Goal: Task Accomplishment & Management: Complete application form

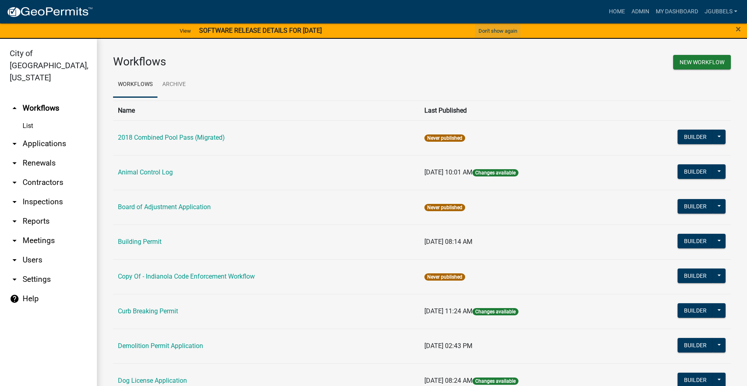
click at [513, 27] on button "Don't show again" at bounding box center [497, 30] width 45 height 13
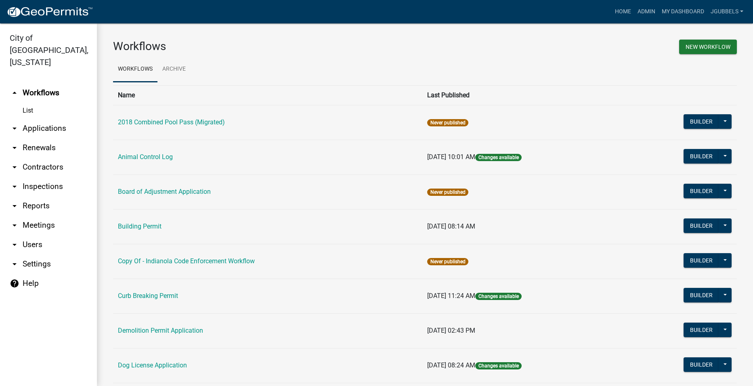
scroll to position [242, 0]
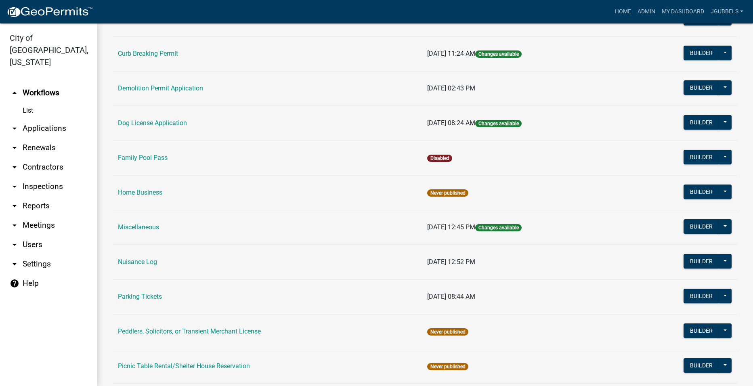
click at [144, 264] on link "Nuisance Log" at bounding box center [137, 262] width 39 height 8
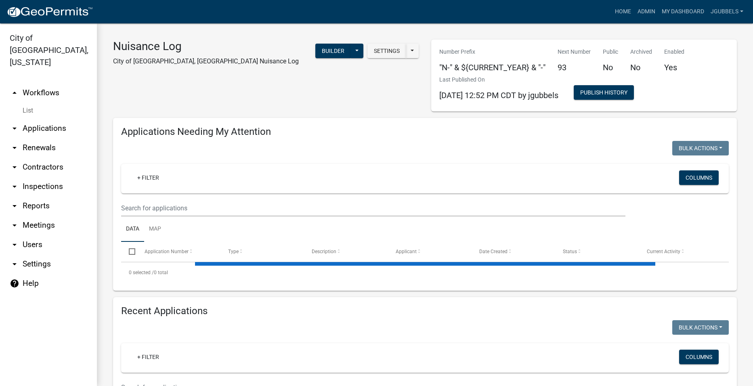
select select "2: 50"
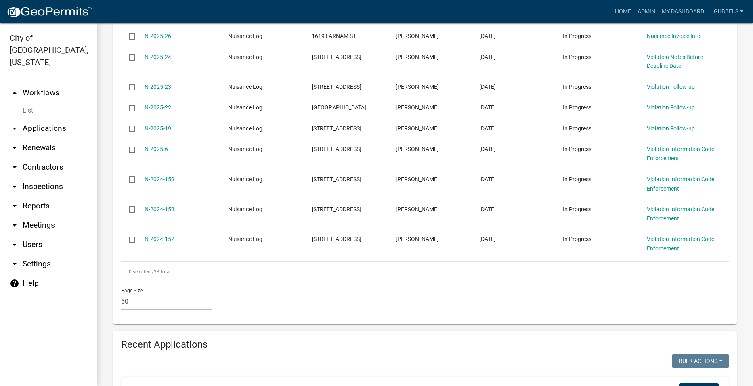
scroll to position [1131, 0]
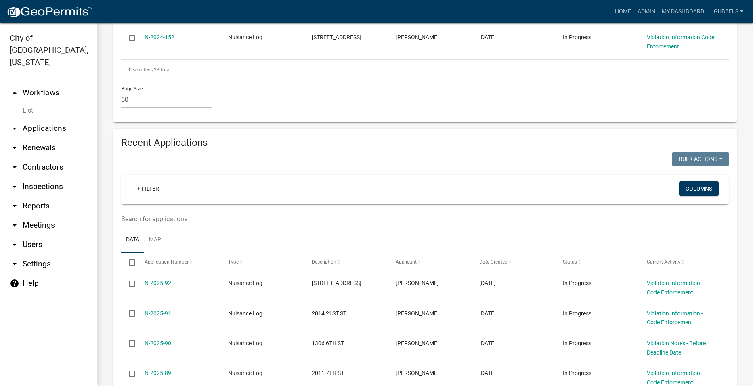
click at [317, 213] on input "text" at bounding box center [373, 219] width 505 height 17
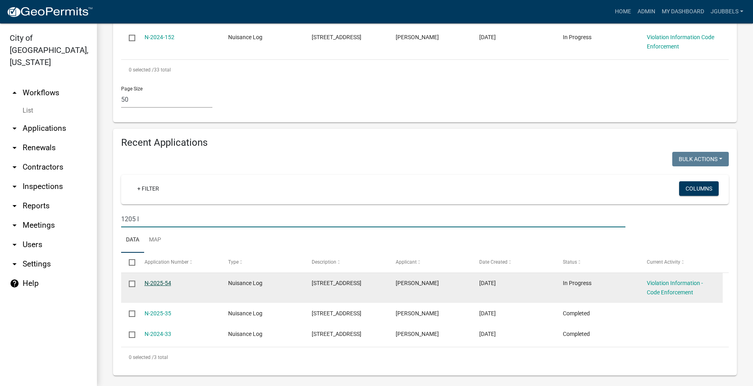
type input "1205 l"
click at [157, 281] on link "N-2025-54" at bounding box center [158, 283] width 27 height 6
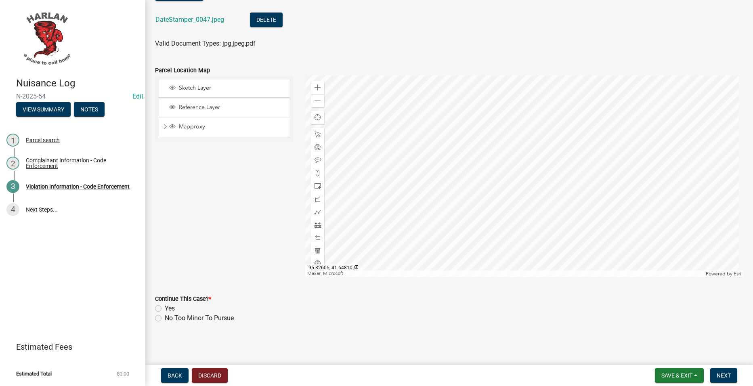
scroll to position [437, 0]
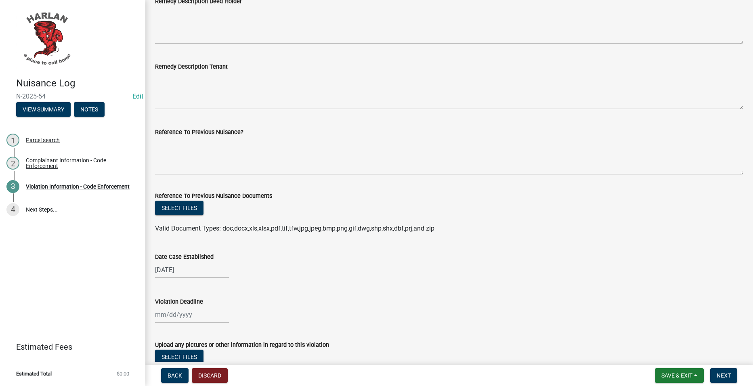
click at [187, 308] on div at bounding box center [192, 315] width 74 height 17
select select "9"
select select "2025"
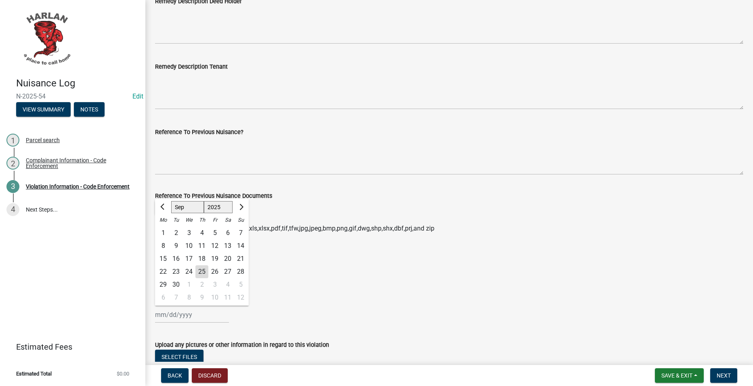
click at [207, 268] on div "25" at bounding box center [202, 271] width 13 height 13
type input "[DATE]"
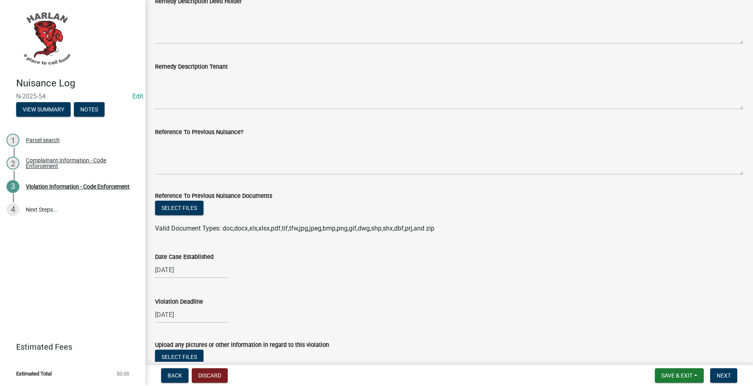
scroll to position [801, 0]
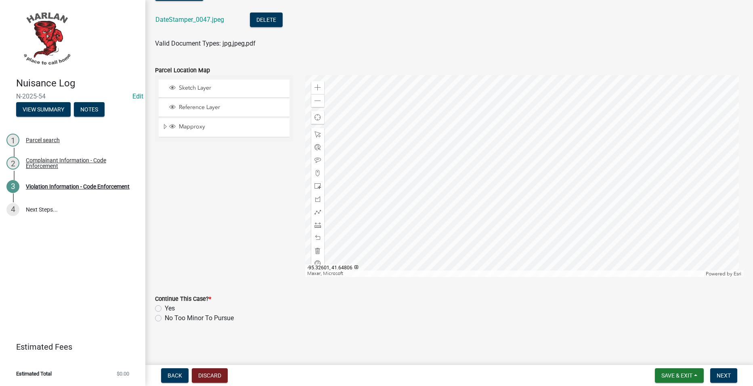
click at [196, 318] on label "No Too Minor To Pursue" at bounding box center [199, 318] width 69 height 10
click at [170, 318] on input "No Too Minor To Pursue" at bounding box center [167, 315] width 5 height 5
radio input "true"
drag, startPoint x: 734, startPoint y: 375, endPoint x: 728, endPoint y: 372, distance: 7.4
click at [732, 377] on button "Next" at bounding box center [724, 375] width 27 height 15
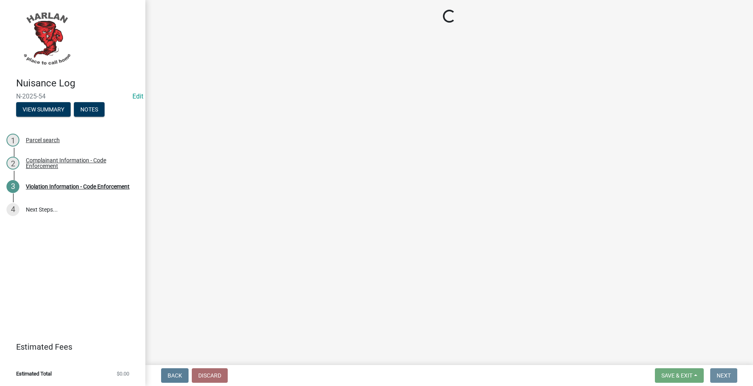
scroll to position [0, 0]
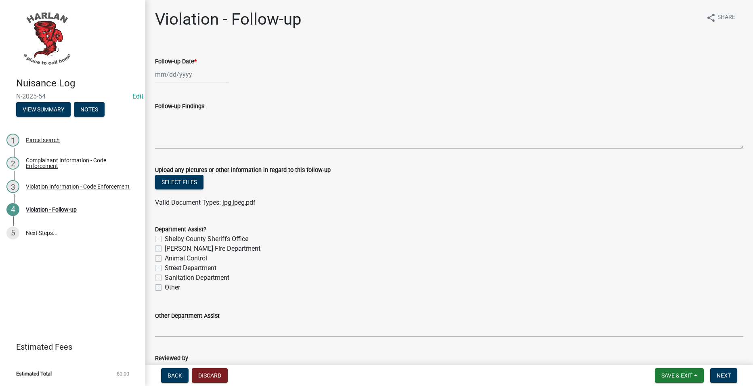
click at [202, 78] on div at bounding box center [192, 74] width 74 height 17
select select "9"
select select "2025"
click at [184, 153] on div "24" at bounding box center [189, 156] width 13 height 13
type input "[DATE]"
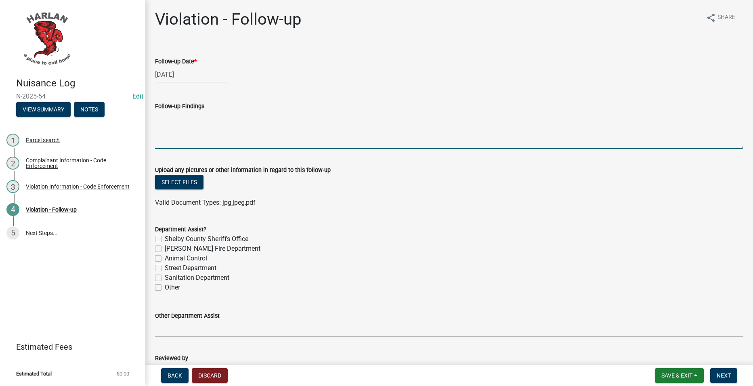
click at [237, 137] on textarea "Follow-up Findings" at bounding box center [449, 130] width 589 height 38
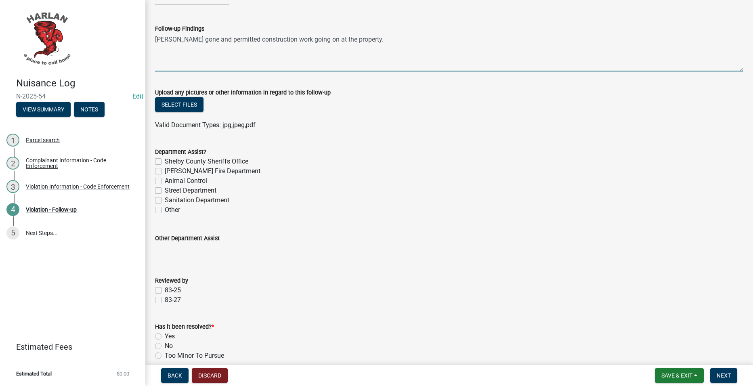
scroll to position [181, 0]
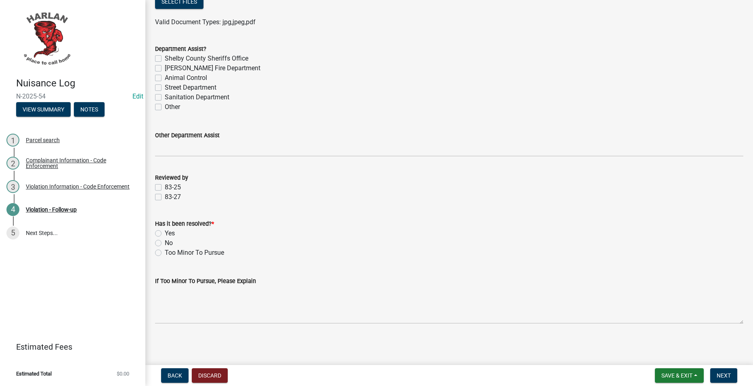
type textarea "[PERSON_NAME] gone and permitted construction work going on at the property."
click at [175, 185] on label "83-25" at bounding box center [173, 188] width 16 height 10
click at [170, 185] on input "83-25" at bounding box center [167, 185] width 5 height 5
checkbox input "true"
checkbox input "false"
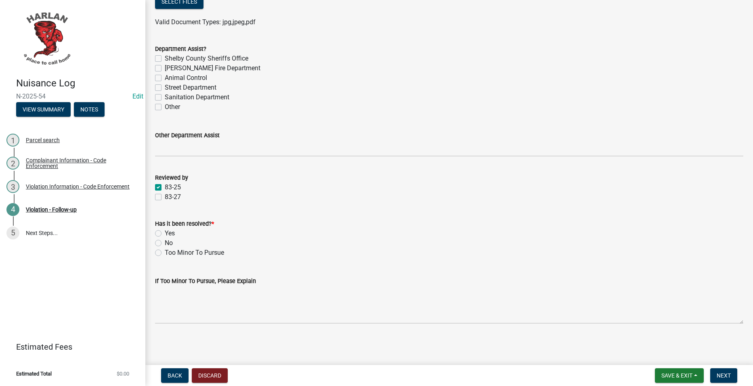
click at [166, 233] on label "Yes" at bounding box center [170, 234] width 10 height 10
click at [166, 233] on input "Yes" at bounding box center [167, 231] width 5 height 5
radio input "true"
click at [732, 374] on button "Next" at bounding box center [724, 375] width 27 height 15
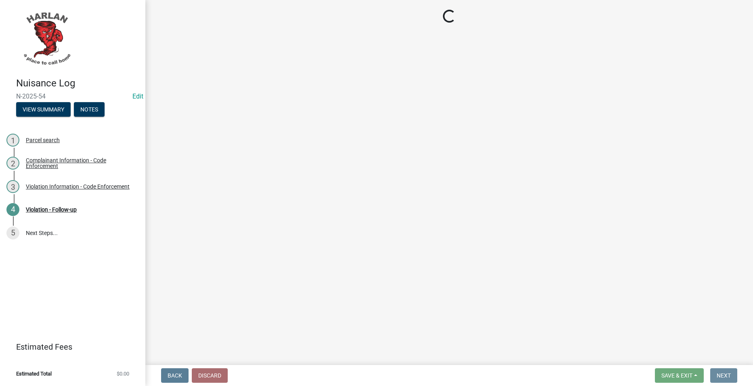
scroll to position [0, 0]
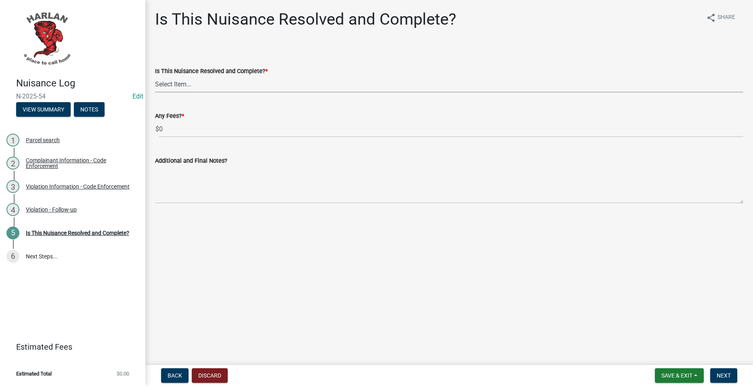
drag, startPoint x: 280, startPoint y: 84, endPoint x: 280, endPoint y: 89, distance: 5.3
click at [280, 84] on select "Select Item... Yes No" at bounding box center [449, 84] width 589 height 17
click at [155, 76] on select "Select Item... Yes No" at bounding box center [449, 84] width 589 height 17
click at [275, 92] on select "Select Item... Yes No" at bounding box center [449, 84] width 589 height 17
click at [155, 76] on select "Select Item... Yes No" at bounding box center [449, 84] width 589 height 17
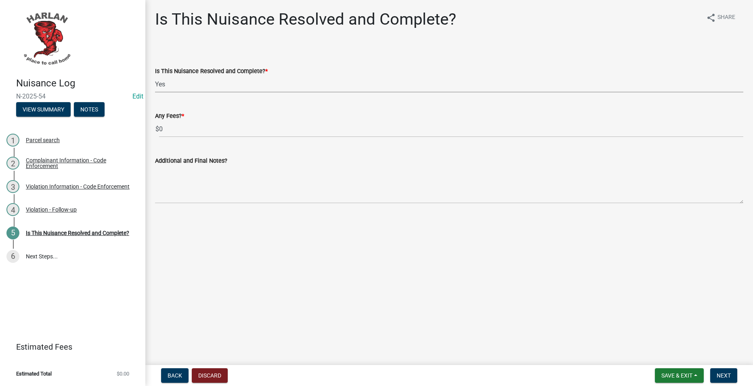
select select "f666c895-b4e5-476d-a63e-0a4713ea03dc"
click at [733, 379] on button "Next" at bounding box center [724, 375] width 27 height 15
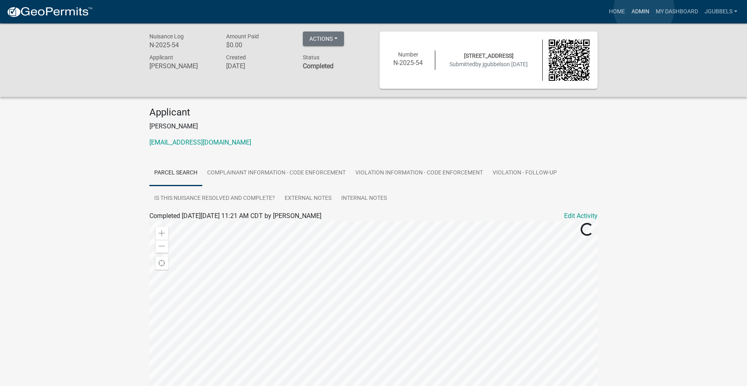
click at [644, 9] on link "Admin" at bounding box center [641, 11] width 24 height 15
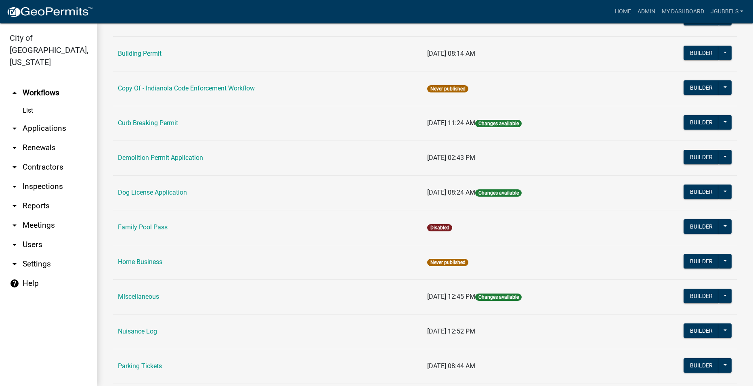
scroll to position [323, 0]
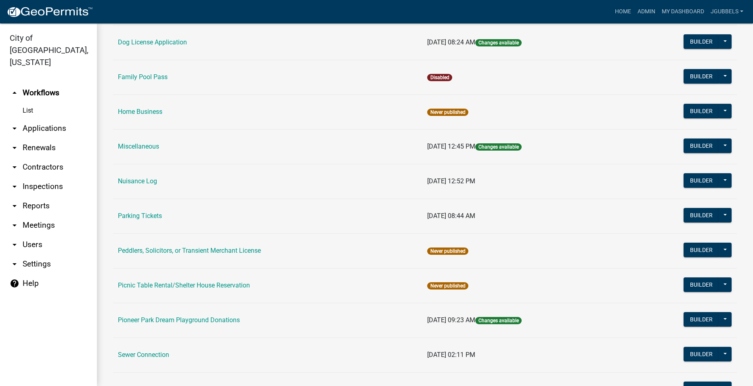
click at [133, 187] on td "Nuisance Log" at bounding box center [267, 181] width 309 height 35
click at [132, 180] on link "Nuisance Log" at bounding box center [137, 181] width 39 height 8
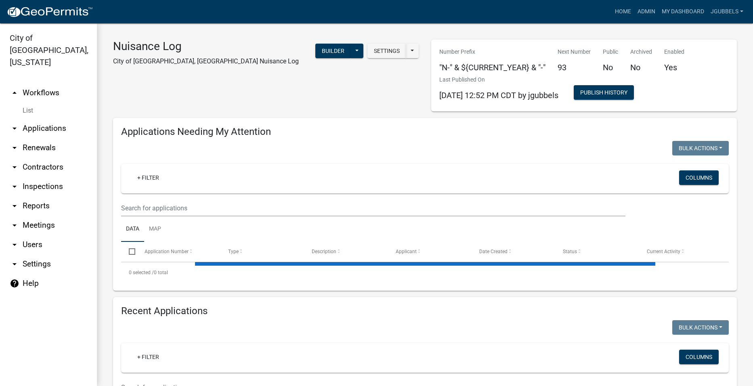
select select "2: 50"
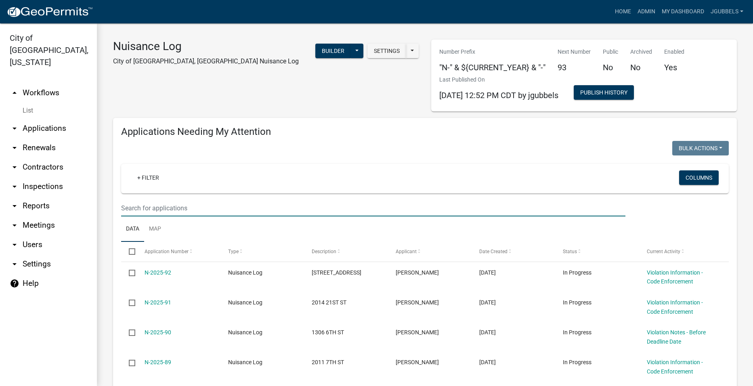
click at [340, 208] on input "text" at bounding box center [373, 208] width 505 height 17
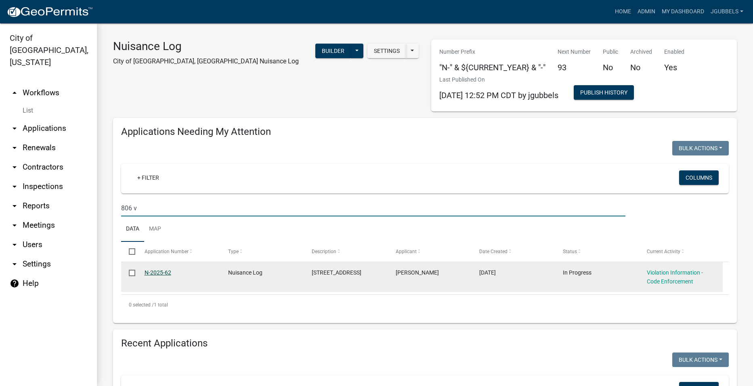
type input "806 v"
click at [154, 276] on link "N-2025-62" at bounding box center [158, 272] width 27 height 6
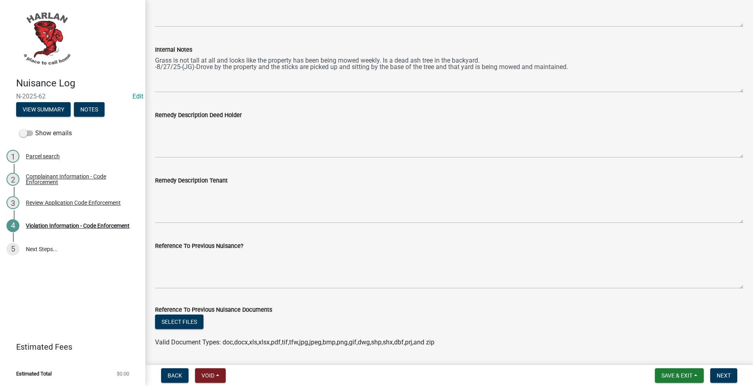
scroll to position [606, 0]
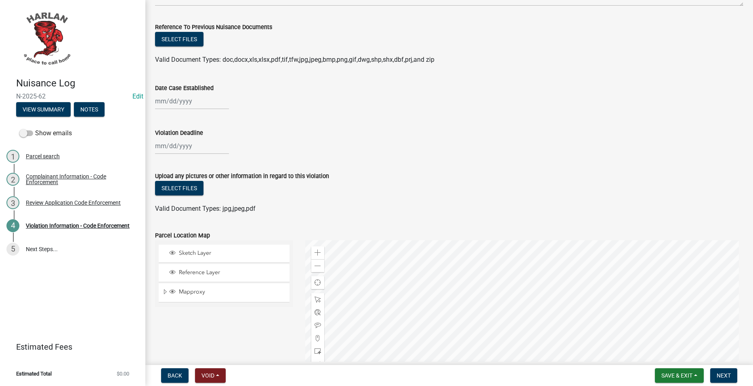
click at [204, 102] on div at bounding box center [192, 101] width 74 height 17
select select "9"
select select "2025"
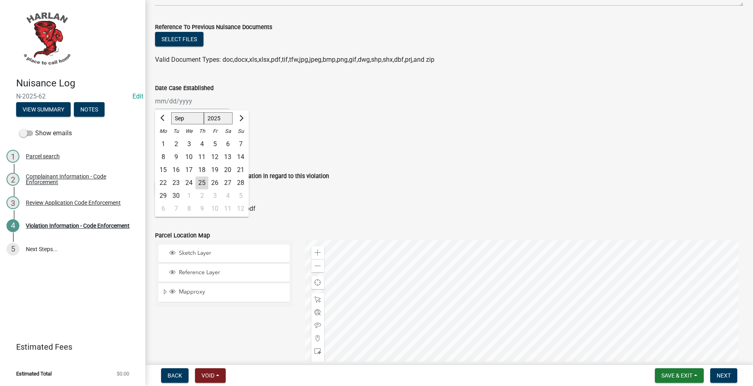
click at [189, 179] on div "24" at bounding box center [189, 183] width 13 height 13
type input "[DATE]"
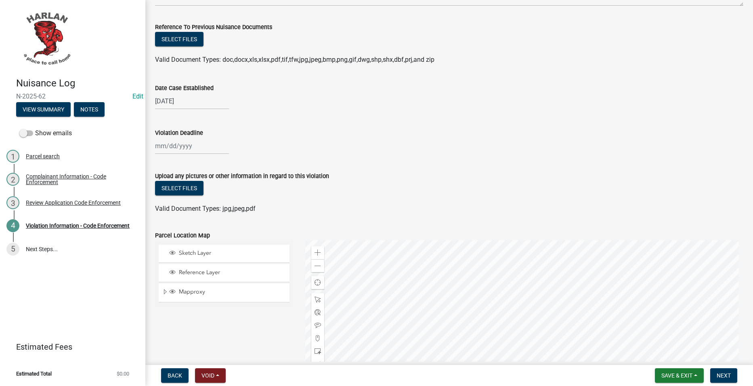
click at [185, 149] on div at bounding box center [192, 146] width 74 height 17
select select "9"
select select "2025"
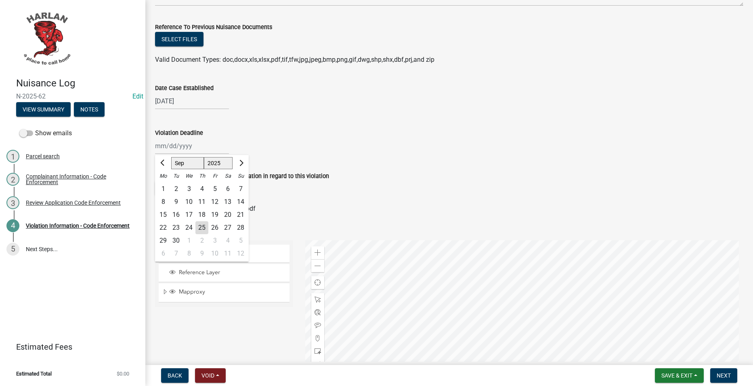
drag, startPoint x: 189, startPoint y: 223, endPoint x: 219, endPoint y: 198, distance: 38.2
click at [191, 223] on div "24" at bounding box center [189, 227] width 13 height 13
type input "[DATE]"
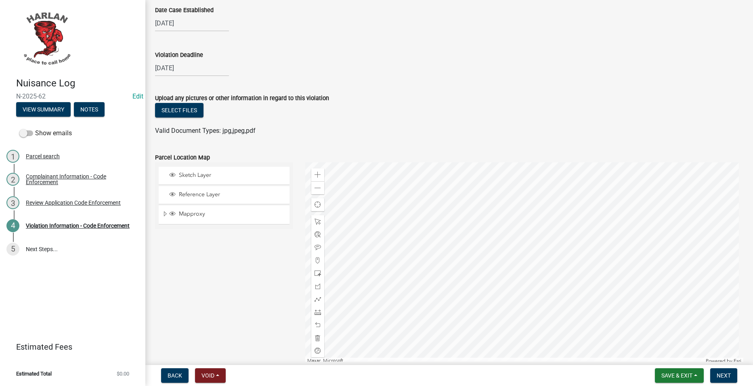
scroll to position [771, 0]
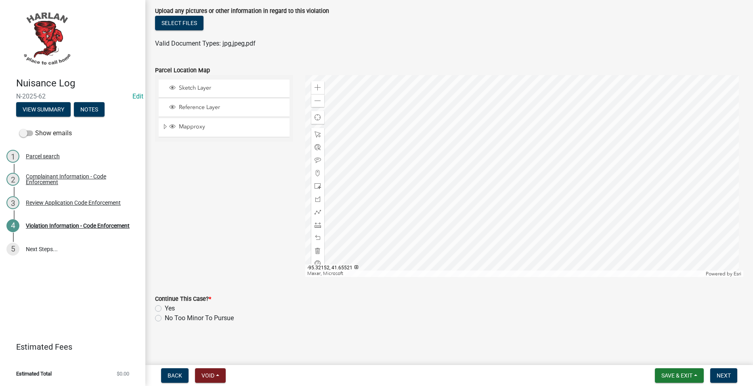
click at [189, 318] on label "No Too Minor To Pursue" at bounding box center [199, 318] width 69 height 10
click at [170, 318] on input "No Too Minor To Pursue" at bounding box center [167, 315] width 5 height 5
radio input "true"
click at [718, 375] on span "Next" at bounding box center [724, 375] width 14 height 6
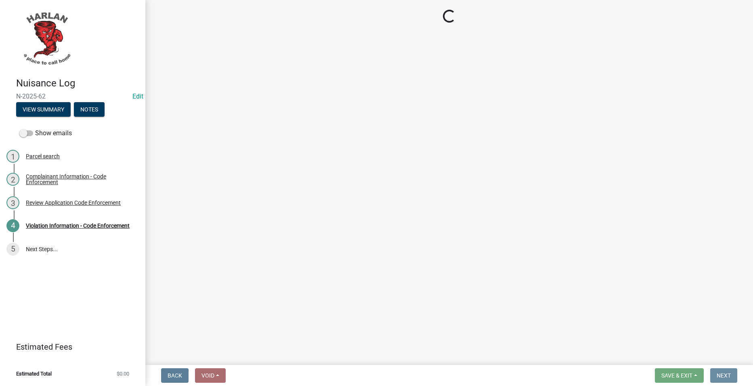
scroll to position [0, 0]
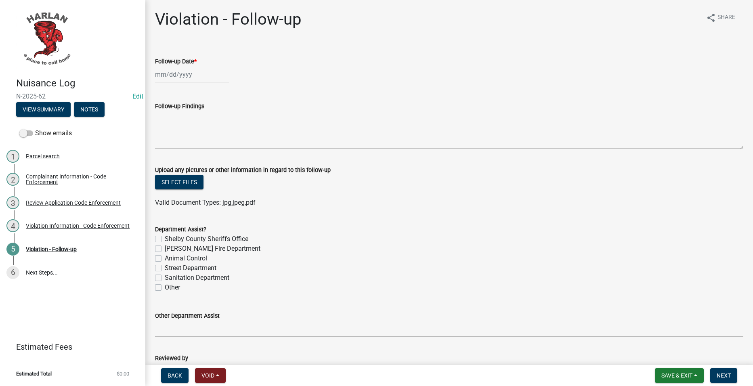
select select "9"
select select "2025"
drag, startPoint x: 189, startPoint y: 68, endPoint x: 189, endPoint y: 75, distance: 6.9
click at [190, 67] on div "[PERSON_NAME] Feb Mar Apr [PERSON_NAME][DATE] Oct Nov [DATE] 1526 1527 1528 152…" at bounding box center [192, 74] width 74 height 17
click at [189, 151] on div "24" at bounding box center [189, 156] width 13 height 13
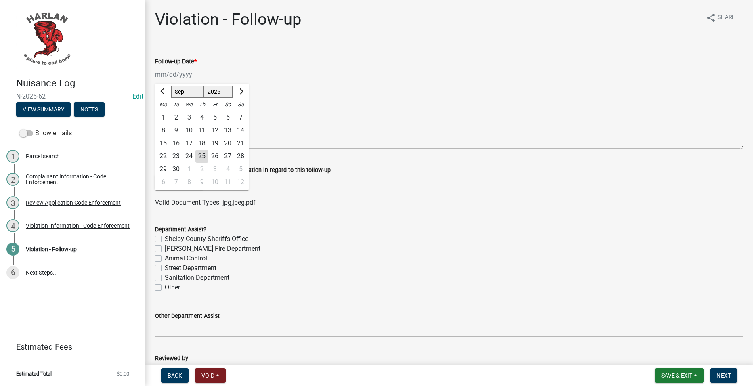
type input "[DATE]"
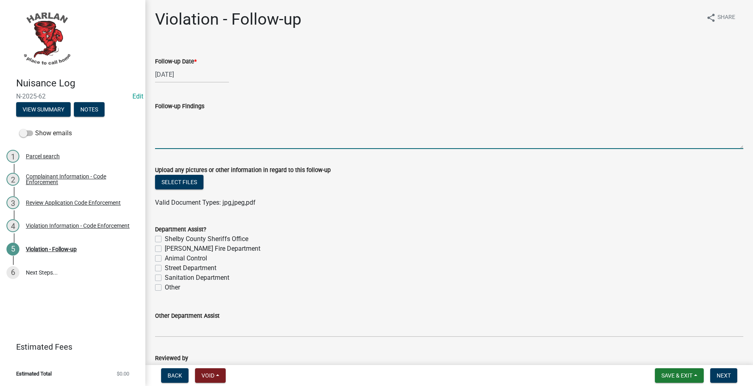
click at [237, 136] on textarea "Follow-up Findings" at bounding box center [449, 130] width 589 height 38
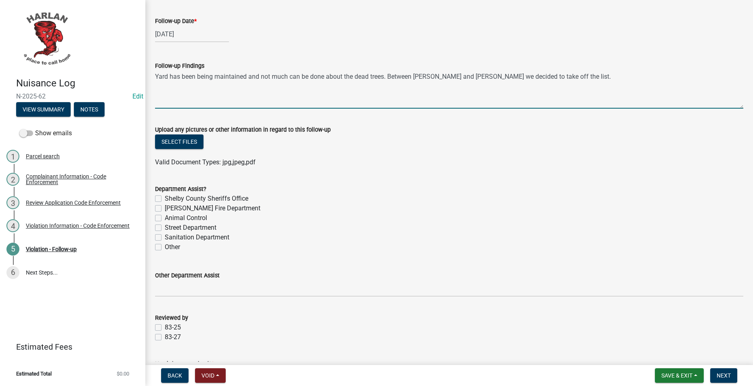
scroll to position [181, 0]
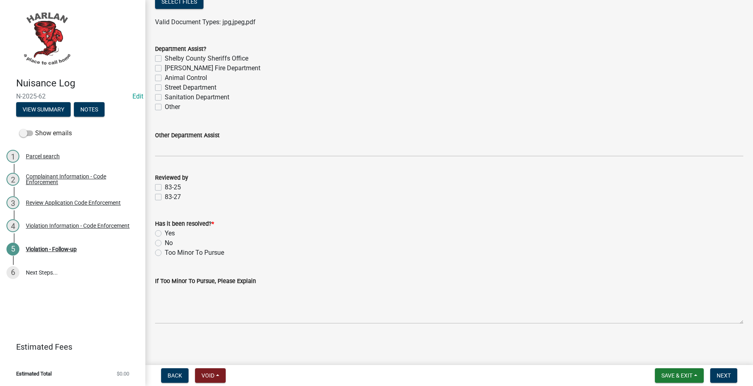
type textarea "Yard has been being maintained and not much can be done about the dead trees. B…"
click at [168, 236] on label "Yes" at bounding box center [170, 234] width 10 height 10
click at [168, 234] on input "Yes" at bounding box center [167, 231] width 5 height 5
radio input "true"
click at [174, 185] on label "83-25" at bounding box center [173, 188] width 16 height 10
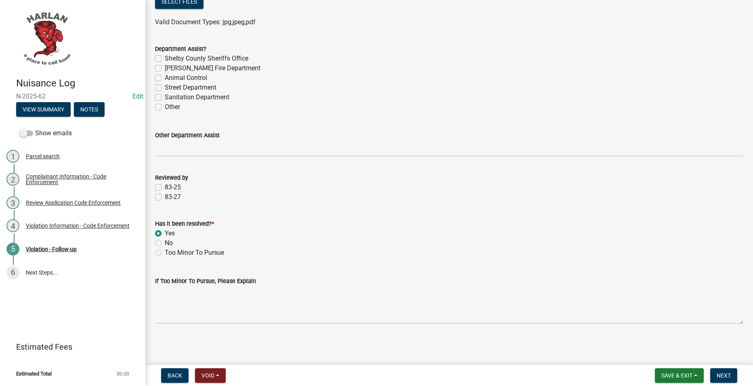
click at [170, 185] on input "83-25" at bounding box center [167, 185] width 5 height 5
checkbox input "true"
checkbox input "false"
click at [718, 380] on button "Next" at bounding box center [724, 375] width 27 height 15
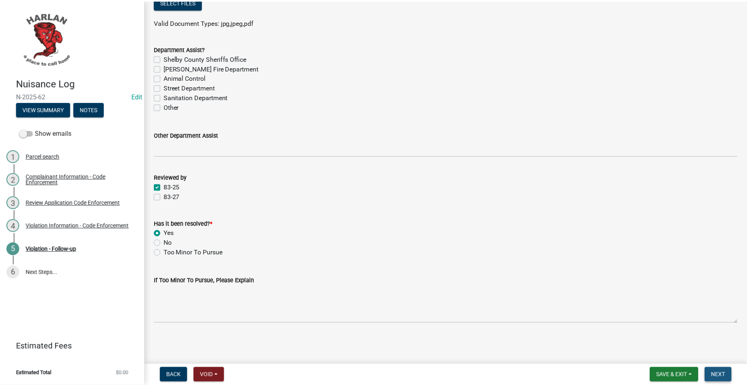
scroll to position [0, 0]
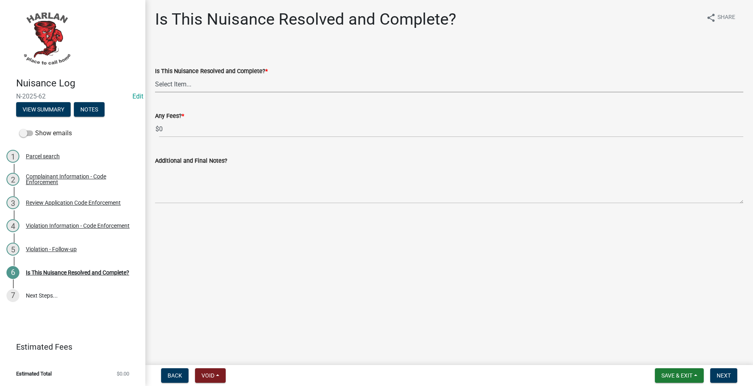
click at [304, 87] on select "Select Item... Yes No" at bounding box center [449, 84] width 589 height 17
click at [155, 76] on select "Select Item... Yes No" at bounding box center [449, 84] width 589 height 17
select select "f666c895-b4e5-476d-a63e-0a4713ea03dc"
click at [727, 375] on span "Next" at bounding box center [724, 375] width 14 height 6
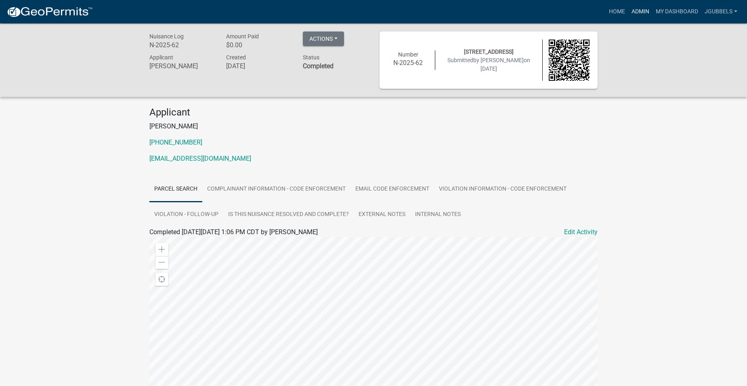
click at [640, 10] on link "Admin" at bounding box center [641, 11] width 24 height 15
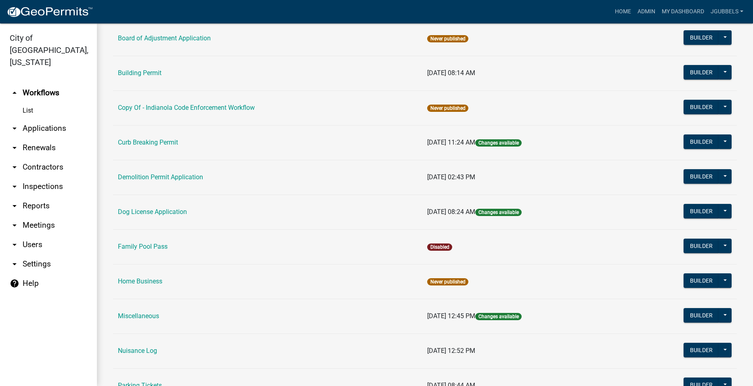
scroll to position [323, 0]
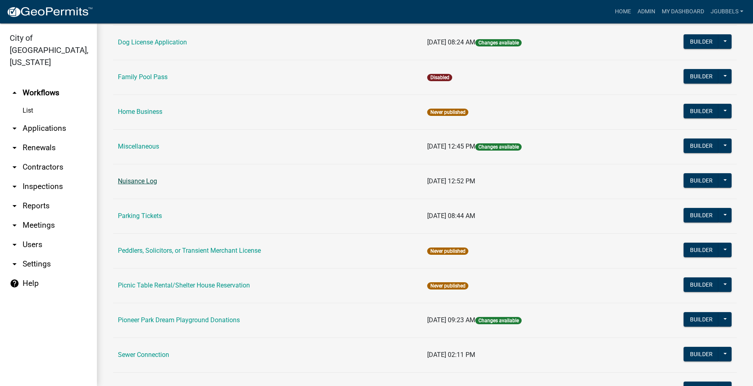
click at [148, 181] on link "Nuisance Log" at bounding box center [137, 181] width 39 height 8
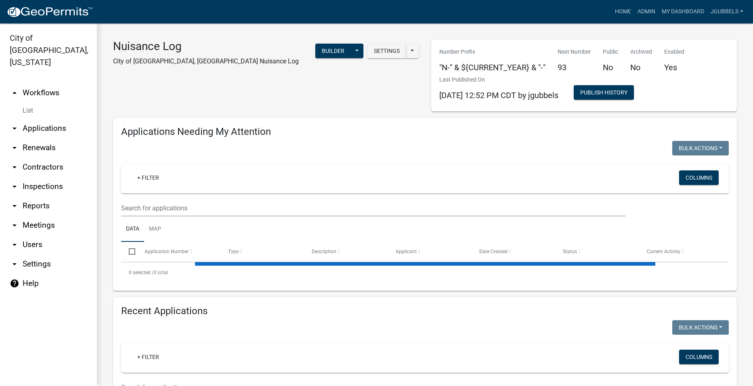
select select "2: 50"
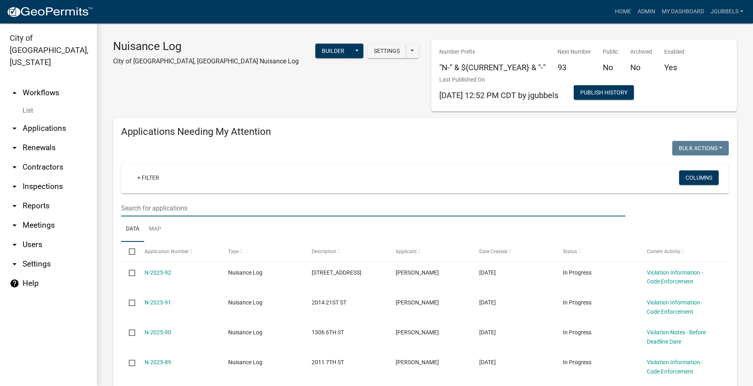
click at [241, 217] on input "text" at bounding box center [373, 208] width 505 height 17
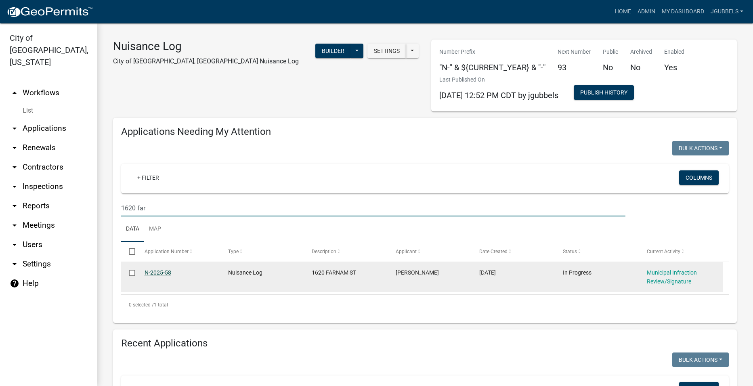
type input "1620 far"
click at [165, 271] on link "N-2025-58" at bounding box center [158, 272] width 27 height 6
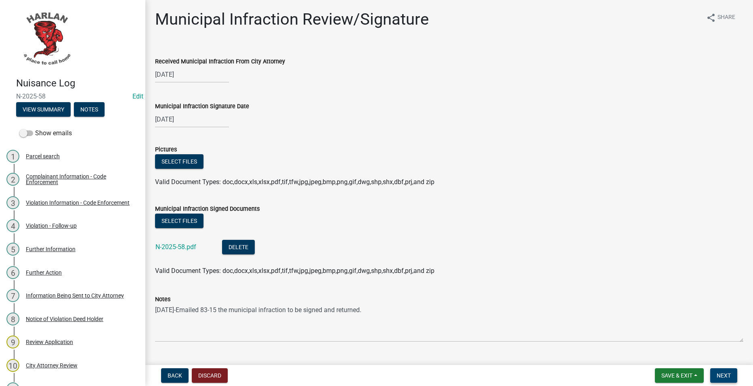
click at [721, 377] on span "Next" at bounding box center [724, 375] width 14 height 6
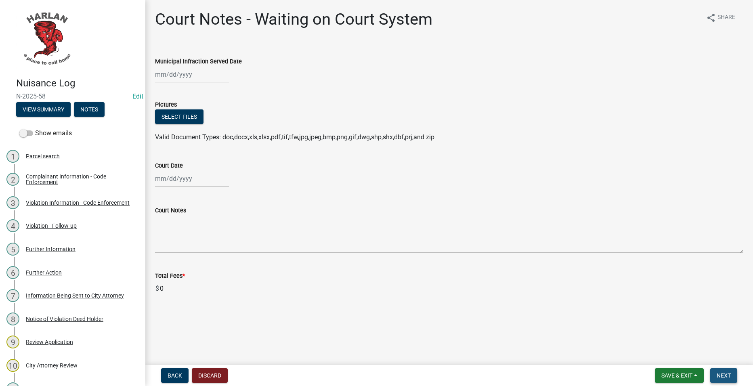
drag, startPoint x: 722, startPoint y: 371, endPoint x: 716, endPoint y: 370, distance: 5.8
click at [724, 371] on button "Next" at bounding box center [724, 375] width 27 height 15
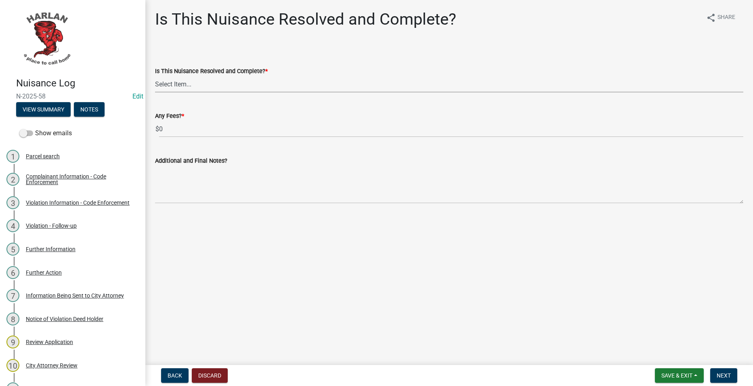
click at [356, 87] on select "Select Item... Yes No" at bounding box center [449, 84] width 589 height 17
click at [155, 76] on select "Select Item... Yes No" at bounding box center [449, 84] width 589 height 17
select select "f666c895-b4e5-476d-a63e-0a4713ea03dc"
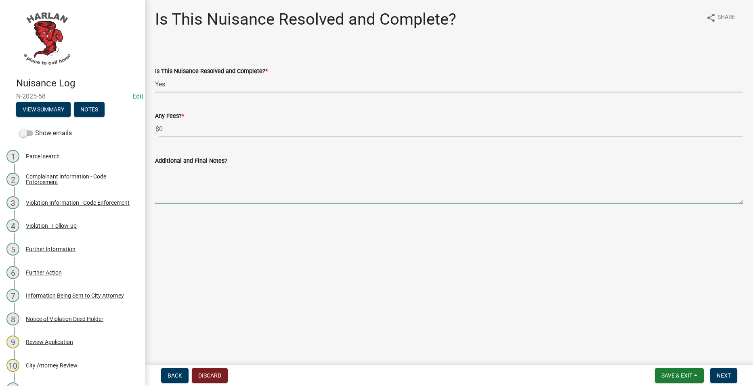
click at [290, 183] on textarea "Additional and Final Notes?" at bounding box center [449, 185] width 589 height 38
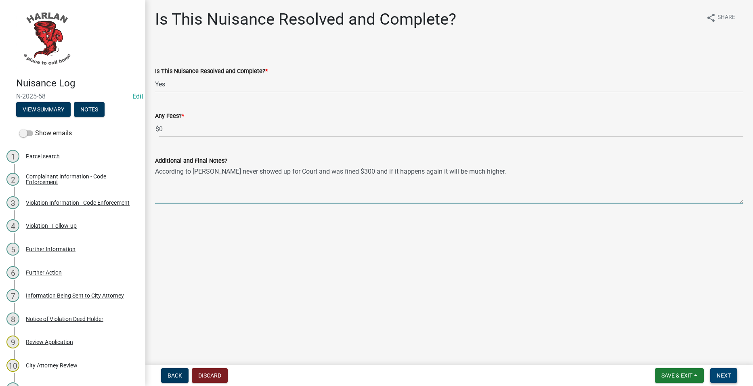
type textarea "According to [PERSON_NAME] never showed up for Court and was fined $300 and if …"
click at [715, 378] on button "Next" at bounding box center [724, 375] width 27 height 15
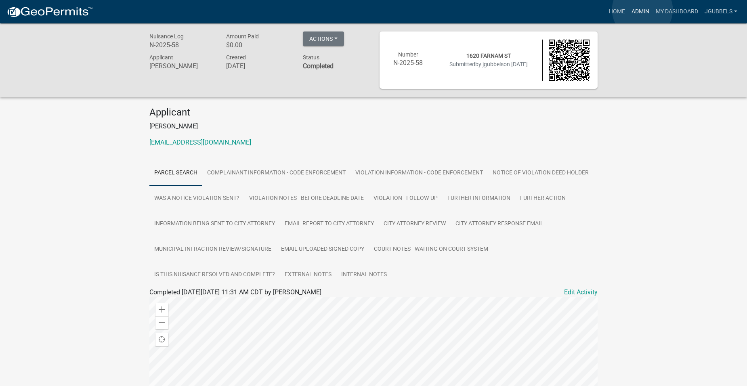
click at [644, 9] on link "Admin" at bounding box center [641, 11] width 24 height 15
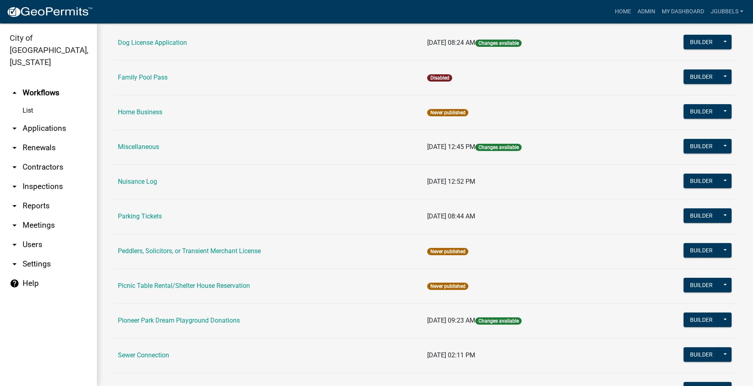
scroll to position [323, 0]
click at [137, 182] on link "Nuisance Log" at bounding box center [137, 181] width 39 height 8
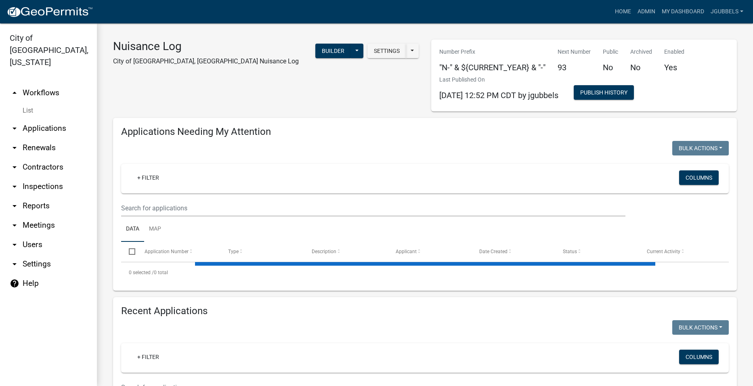
select select "2: 50"
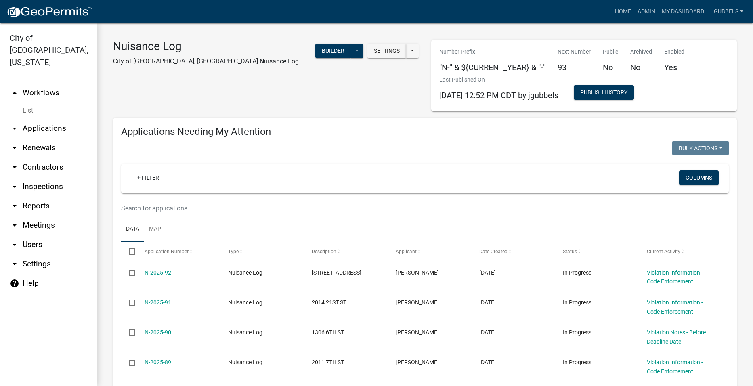
click at [356, 208] on input "text" at bounding box center [373, 208] width 505 height 17
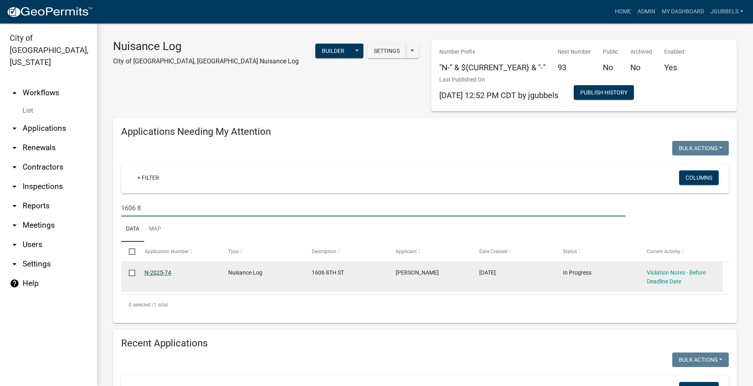
type input "1606 8"
click at [162, 270] on link "N-2025-74" at bounding box center [158, 272] width 27 height 6
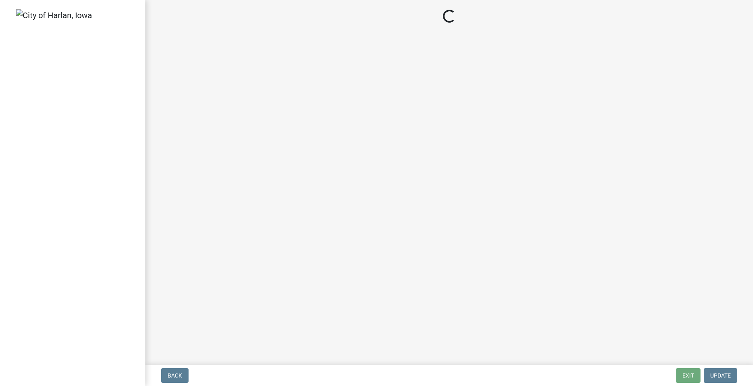
select select "487603ca-b45a-4c36-b707-2c3ad8467b2a"
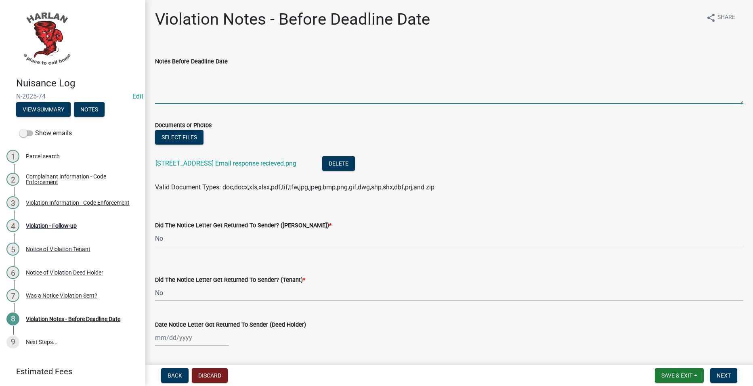
click at [373, 74] on textarea "Notes Before Deadline Date" at bounding box center [449, 85] width 589 height 38
type textarea "9/24-ROW has been mowed."
click at [696, 377] on button "Save & Exit" at bounding box center [679, 375] width 49 height 15
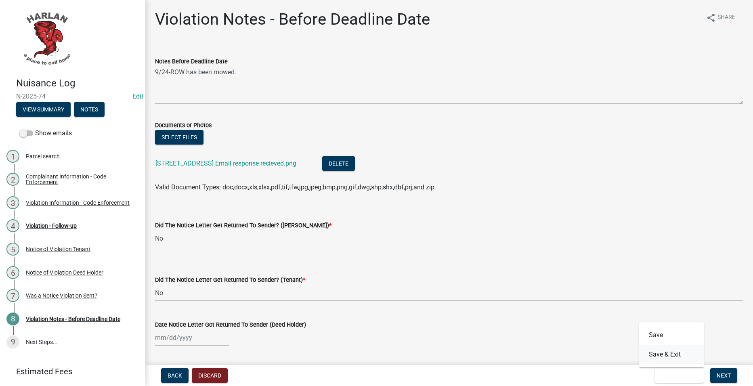
click at [694, 355] on button "Save & Exit" at bounding box center [672, 354] width 65 height 19
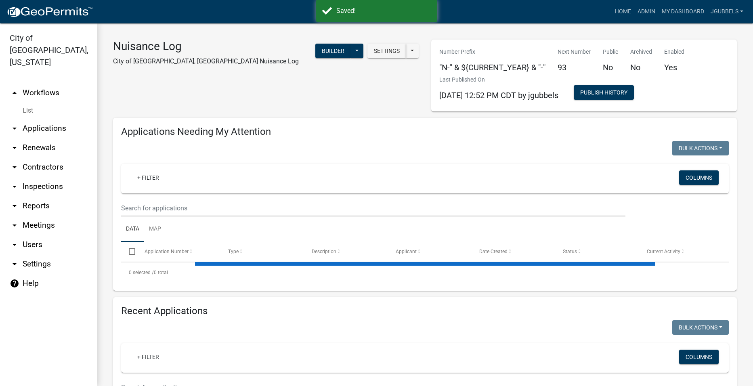
select select "2: 50"
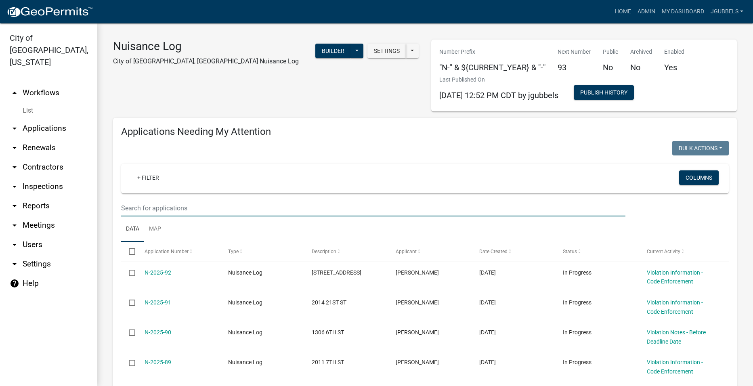
drag, startPoint x: 242, startPoint y: 204, endPoint x: 229, endPoint y: 214, distance: 16.2
click at [242, 204] on input "text" at bounding box center [373, 208] width 505 height 17
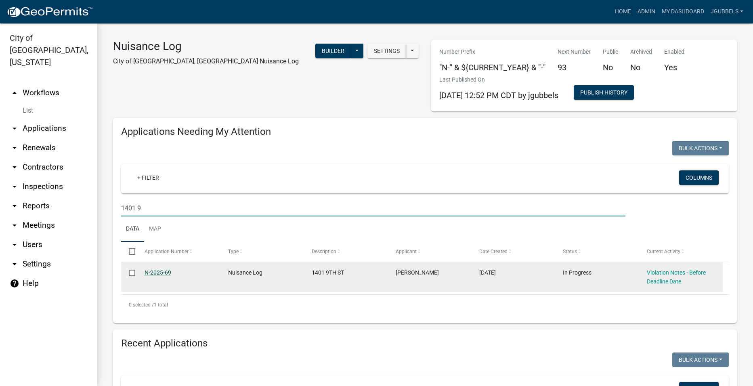
type input "1401 9"
click at [162, 273] on link "N-2025-69" at bounding box center [158, 272] width 27 height 6
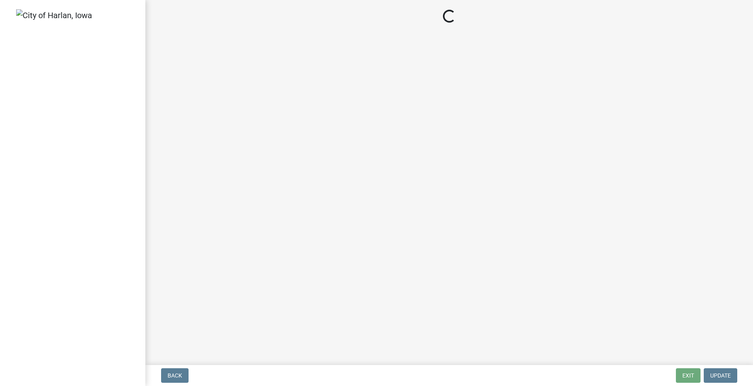
select select "487603ca-b45a-4c36-b707-2c3ad8467b2a"
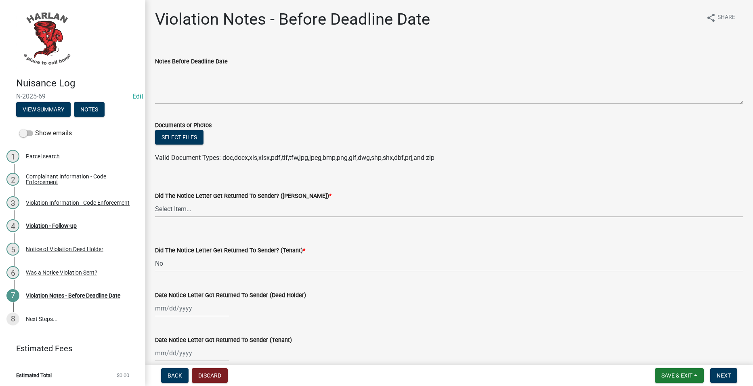
click at [274, 210] on select "Select Item... Yes No" at bounding box center [449, 209] width 589 height 17
click at [155, 201] on select "Select Item... Yes No" at bounding box center [449, 209] width 589 height 17
select select "487603ca-b45a-4c36-b707-2c3ad8467b2a"
click at [719, 377] on span "Next" at bounding box center [724, 375] width 14 height 6
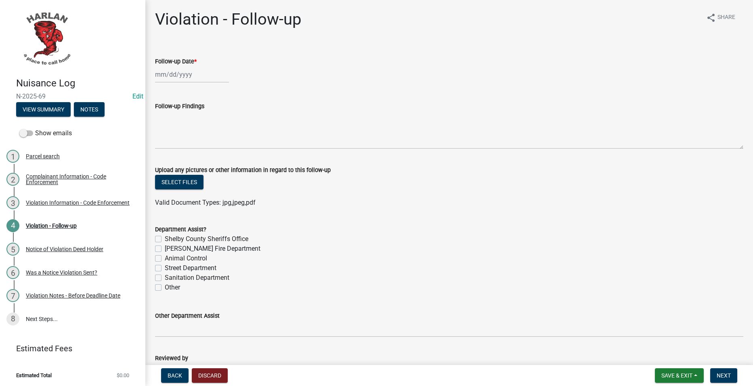
click at [186, 72] on div at bounding box center [192, 74] width 74 height 17
select select "9"
select select "2025"
click at [189, 154] on div "24" at bounding box center [189, 156] width 13 height 13
type input "[DATE]"
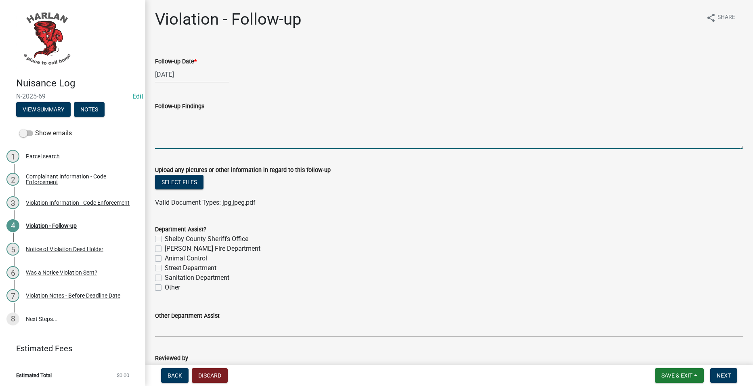
click at [248, 122] on textarea "Follow-up Findings" at bounding box center [449, 130] width 589 height 38
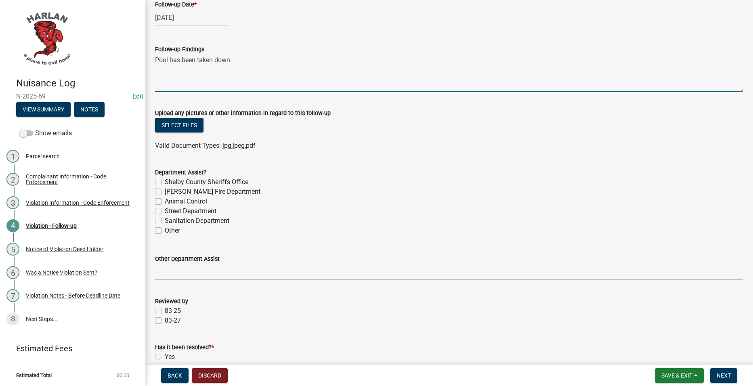
scroll to position [181, 0]
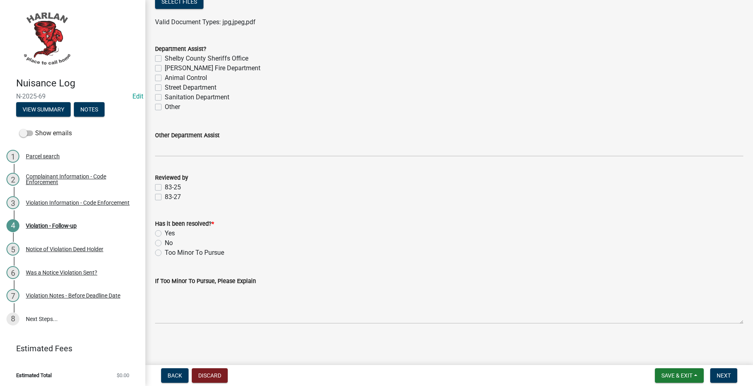
type textarea "Pool has been taken down."
click at [175, 187] on label "83-25" at bounding box center [173, 188] width 16 height 10
click at [170, 187] on input "83-25" at bounding box center [167, 185] width 5 height 5
checkbox input "true"
checkbox input "false"
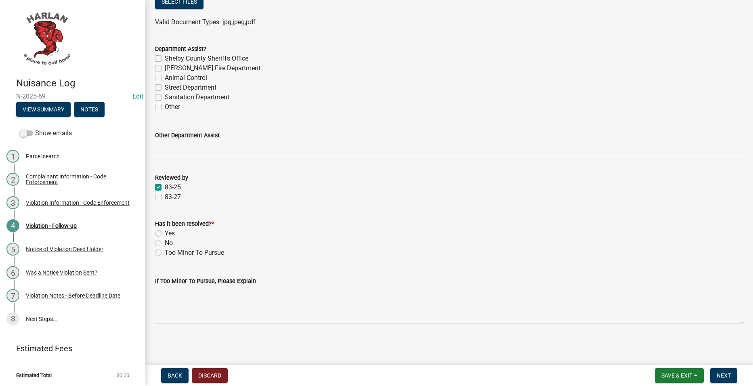
drag, startPoint x: 170, startPoint y: 234, endPoint x: 175, endPoint y: 244, distance: 11.3
click at [170, 234] on label "Yes" at bounding box center [170, 234] width 10 height 10
click at [170, 234] on input "Yes" at bounding box center [167, 231] width 5 height 5
radio input "true"
drag, startPoint x: 730, startPoint y: 380, endPoint x: 721, endPoint y: 375, distance: 10.5
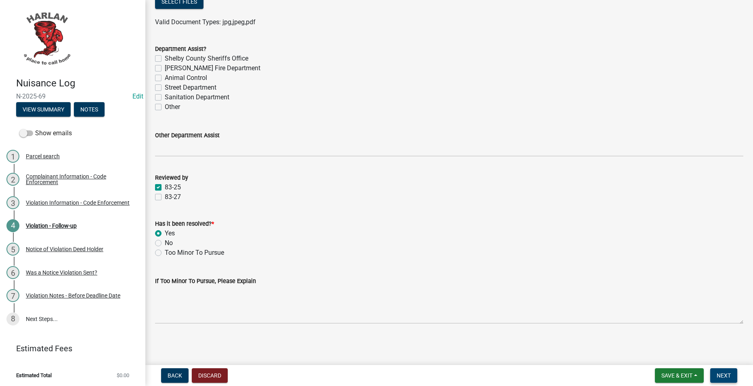
click at [729, 385] on nav "Back Discard Save & Exit Save Save & Exit Next" at bounding box center [449, 375] width 608 height 21
click at [720, 372] on span "Next" at bounding box center [724, 375] width 14 height 6
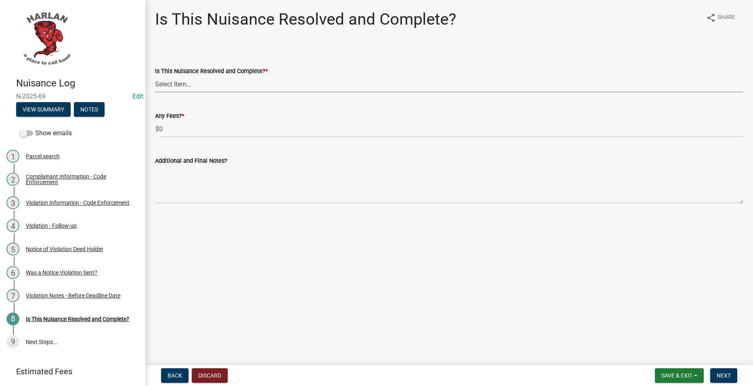
click at [227, 84] on select "Select Item... Yes No" at bounding box center [449, 84] width 589 height 17
click at [155, 76] on select "Select Item... Yes No" at bounding box center [449, 84] width 589 height 17
select select "f666c895-b4e5-476d-a63e-0a4713ea03dc"
drag, startPoint x: 732, startPoint y: 376, endPoint x: 724, endPoint y: 362, distance: 16.4
click at [733, 375] on button "Next" at bounding box center [724, 375] width 27 height 15
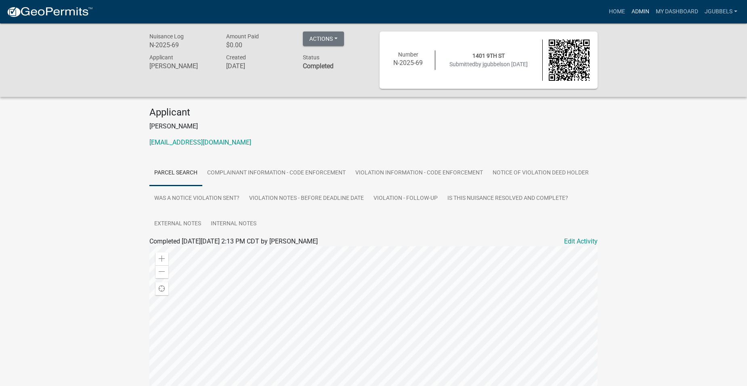
drag, startPoint x: 646, startPoint y: 15, endPoint x: 642, endPoint y: 13, distance: 4.7
click at [645, 15] on link "Admin" at bounding box center [641, 11] width 24 height 15
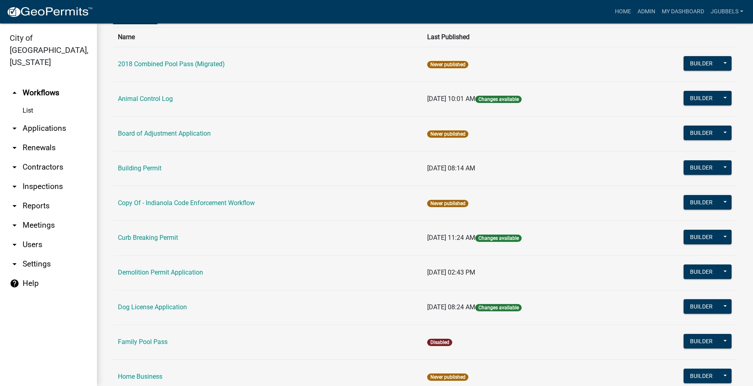
scroll to position [283, 0]
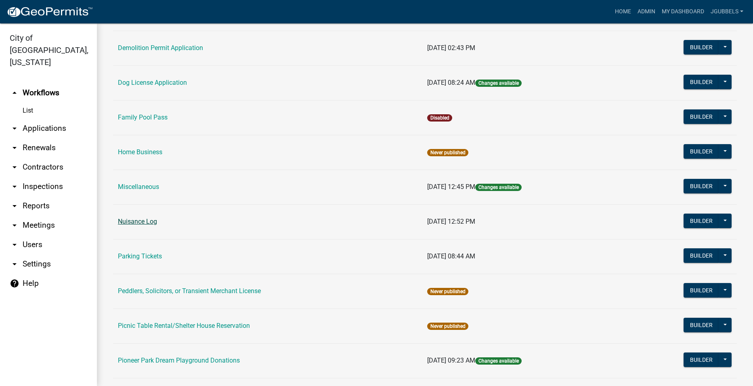
click at [141, 221] on link "Nuisance Log" at bounding box center [137, 222] width 39 height 8
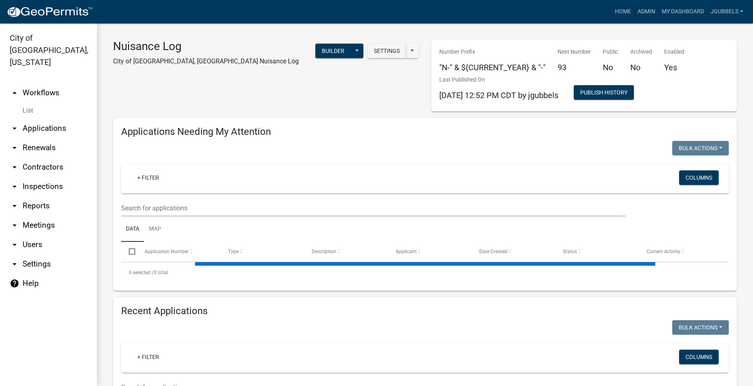
select select "2: 50"
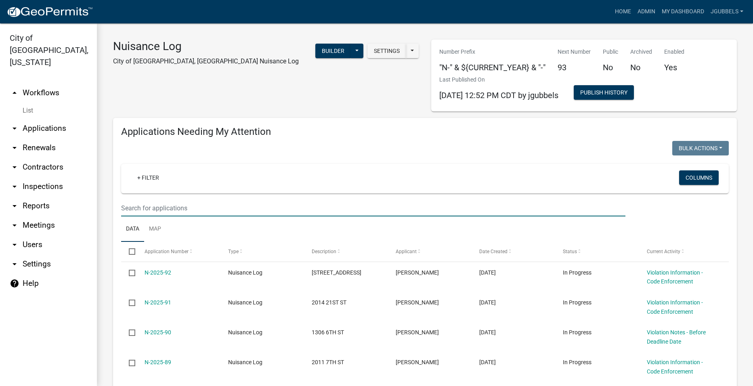
click at [302, 204] on input "text" at bounding box center [373, 208] width 505 height 17
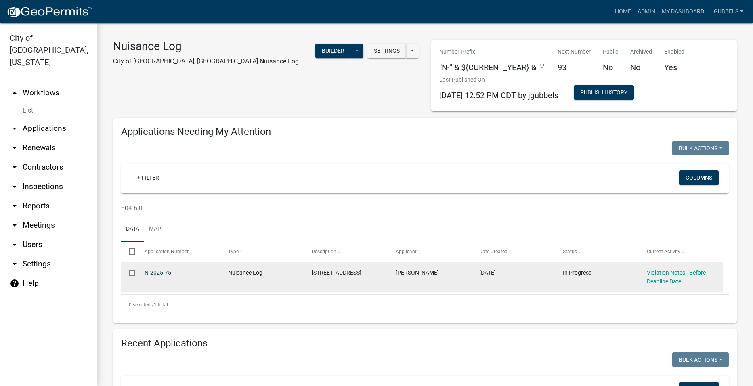
type input "804 hill"
click at [163, 270] on link "N-2025-75" at bounding box center [158, 272] width 27 height 6
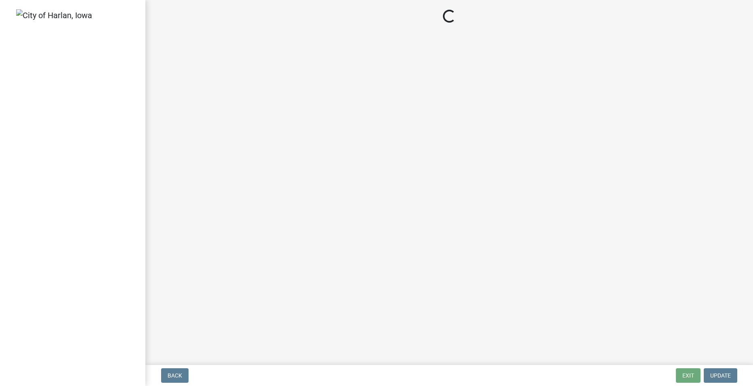
select select "487603ca-b45a-4c36-b707-2c3ad8467b2a"
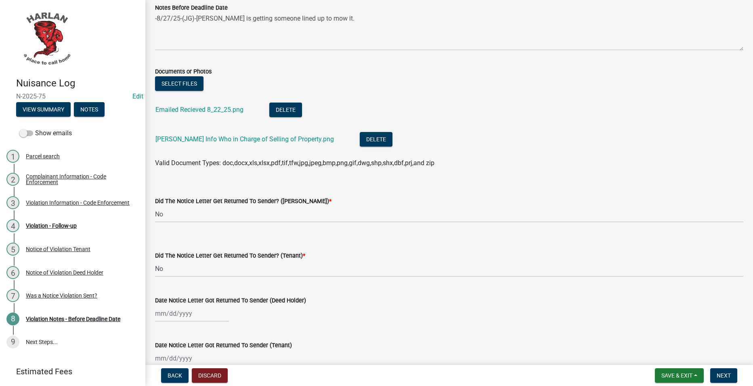
scroll to position [157, 0]
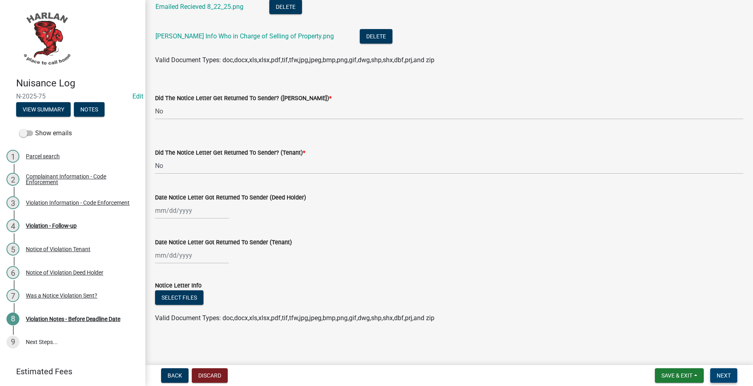
click at [719, 379] on span "Next" at bounding box center [724, 375] width 14 height 6
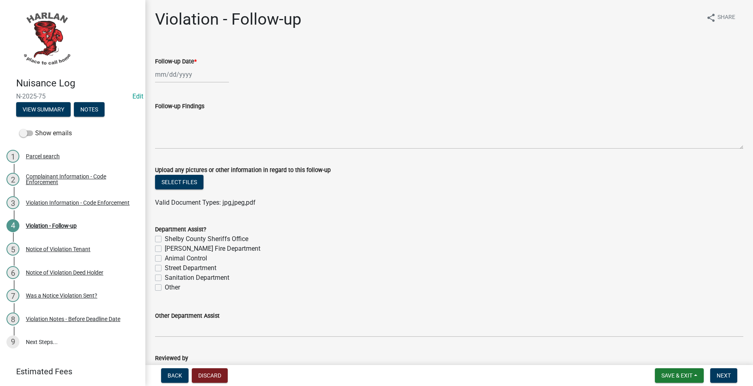
select select "9"
select select "2025"
click at [204, 79] on div "[PERSON_NAME] Feb Mar Apr [PERSON_NAME][DATE] Oct Nov [DATE] 1526 1527 1528 152…" at bounding box center [192, 74] width 74 height 17
click at [193, 153] on div "24" at bounding box center [189, 156] width 13 height 13
type input "[DATE]"
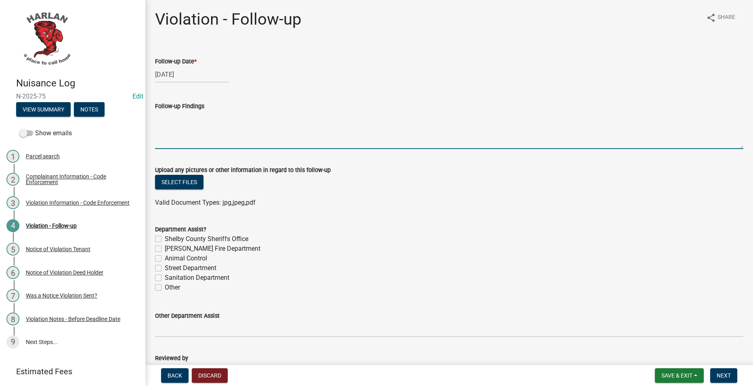
click at [220, 125] on textarea "Follow-up Findings" at bounding box center [449, 130] width 589 height 38
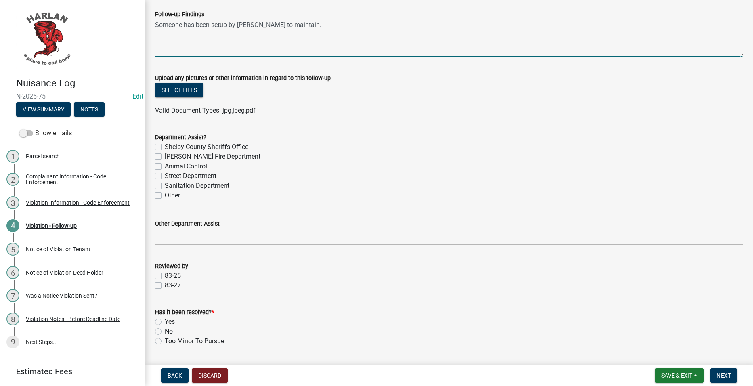
scroll to position [181, 0]
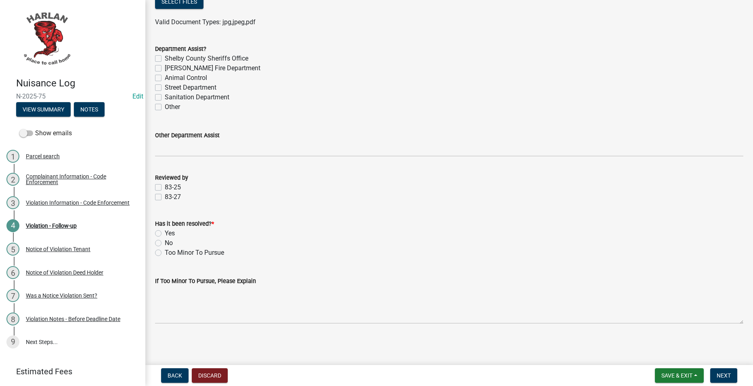
type textarea "Someone has been setup by [PERSON_NAME] to maintain."
click at [168, 235] on label "Yes" at bounding box center [170, 234] width 10 height 10
click at [168, 234] on input "Yes" at bounding box center [167, 231] width 5 height 5
radio input "true"
click at [175, 186] on label "83-25" at bounding box center [173, 188] width 16 height 10
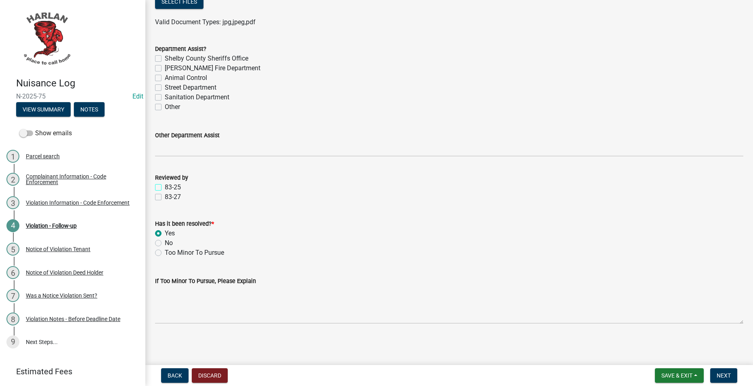
click at [170, 186] on input "83-25" at bounding box center [167, 185] width 5 height 5
checkbox input "true"
checkbox input "false"
click at [731, 373] on span "Next" at bounding box center [724, 375] width 14 height 6
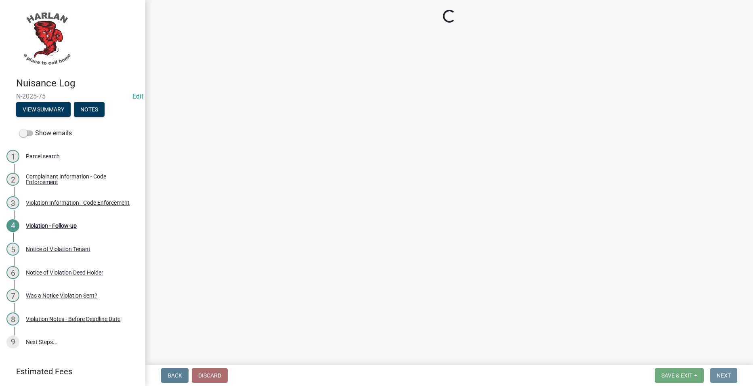
scroll to position [0, 0]
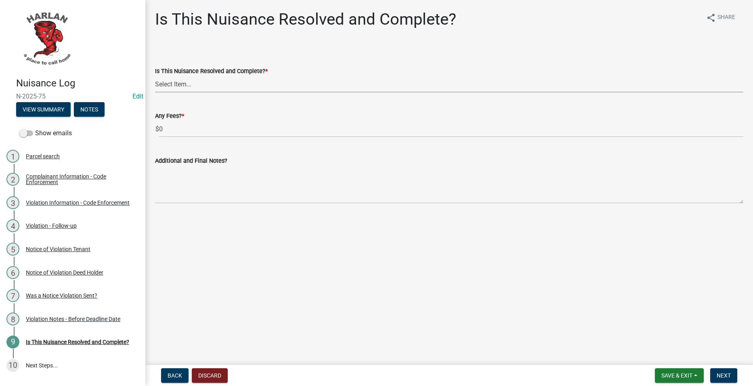
click at [267, 88] on select "Select Item... Yes No" at bounding box center [449, 84] width 589 height 17
click at [155, 76] on select "Select Item... Yes No" at bounding box center [449, 84] width 589 height 17
select select "f666c895-b4e5-476d-a63e-0a4713ea03dc"
click at [715, 374] on button "Next" at bounding box center [724, 375] width 27 height 15
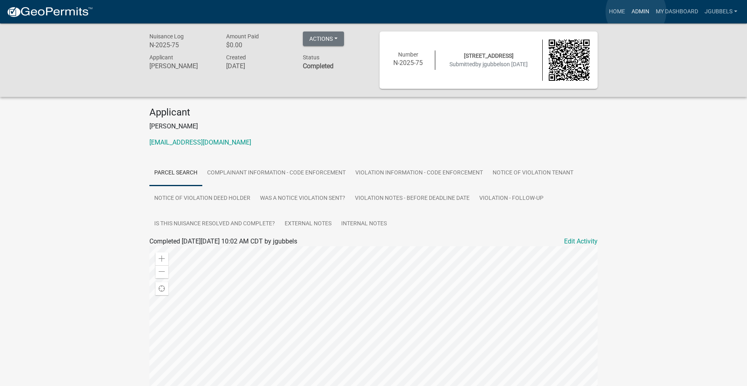
click at [636, 12] on link "Admin" at bounding box center [641, 11] width 24 height 15
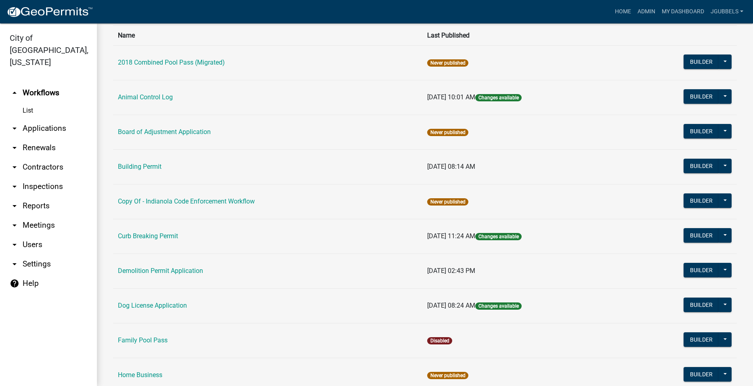
scroll to position [283, 0]
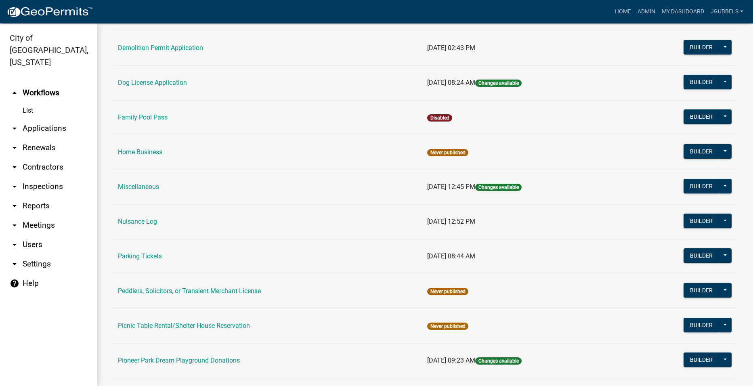
click at [132, 221] on link "Nuisance Log" at bounding box center [137, 222] width 39 height 8
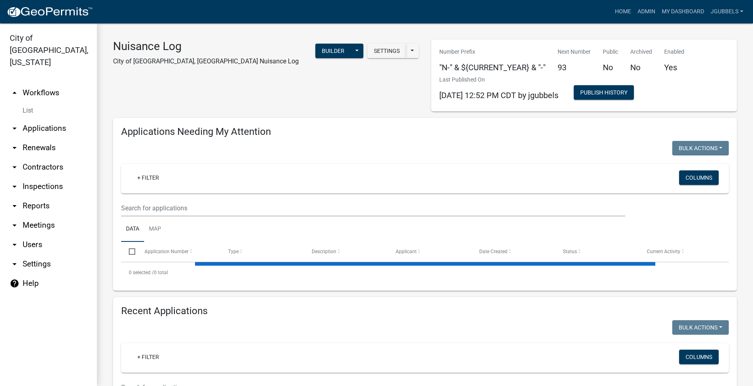
select select "2: 50"
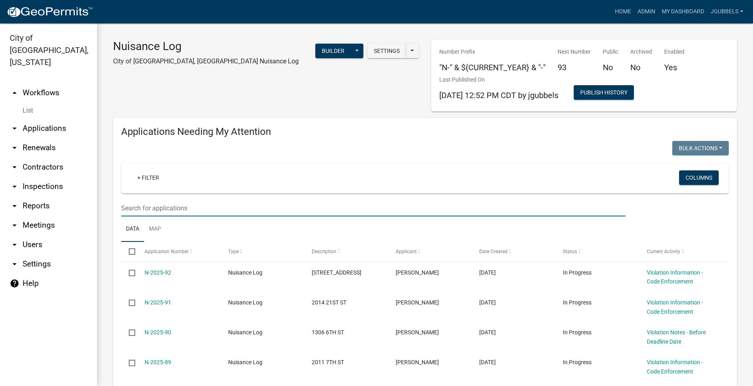
click at [313, 215] on input "text" at bounding box center [373, 208] width 505 height 17
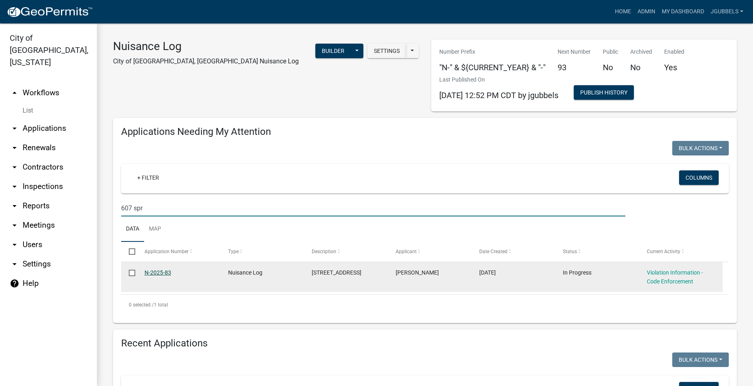
type input "607 spr"
click at [166, 273] on link "N-2025-83" at bounding box center [158, 272] width 27 height 6
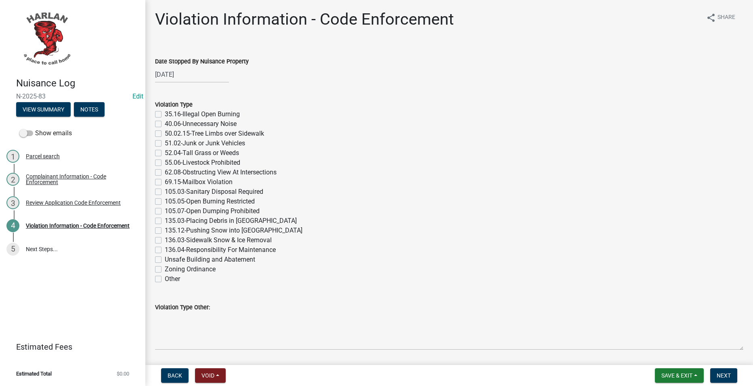
click at [187, 267] on label "Zoning Ordinance" at bounding box center [190, 270] width 51 height 10
click at [170, 267] on input "Zoning Ordinance" at bounding box center [167, 267] width 5 height 5
checkbox input "true"
checkbox input "false"
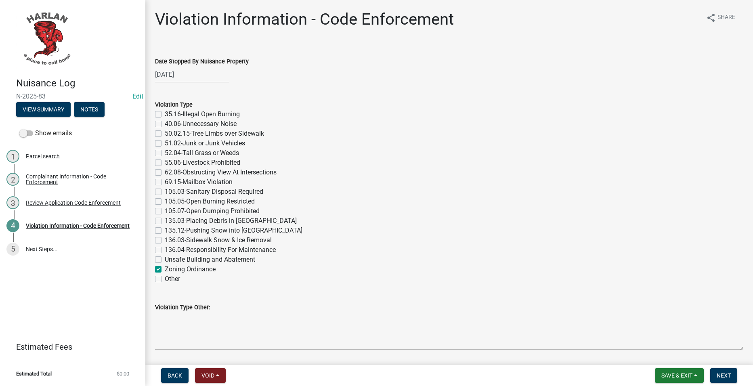
checkbox input "false"
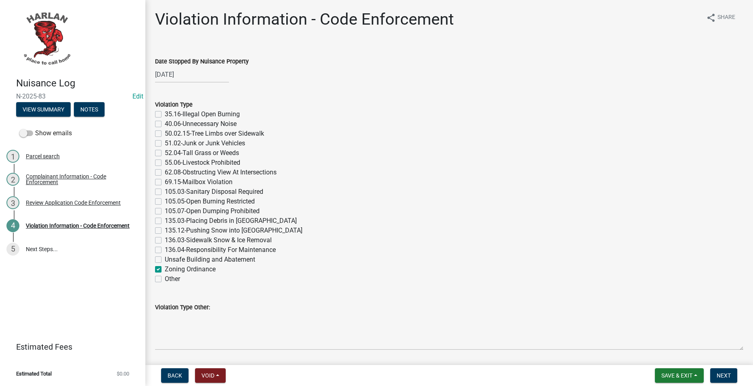
checkbox input "false"
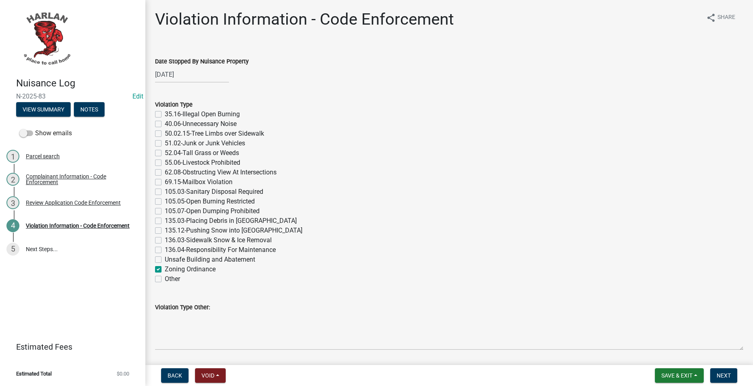
checkbox input "false"
checkbox input "true"
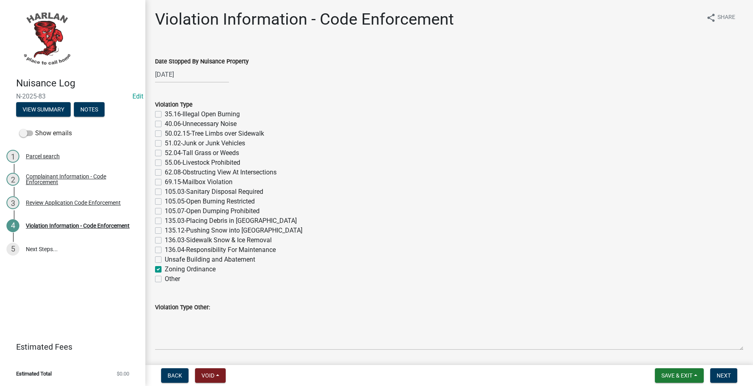
checkbox input "false"
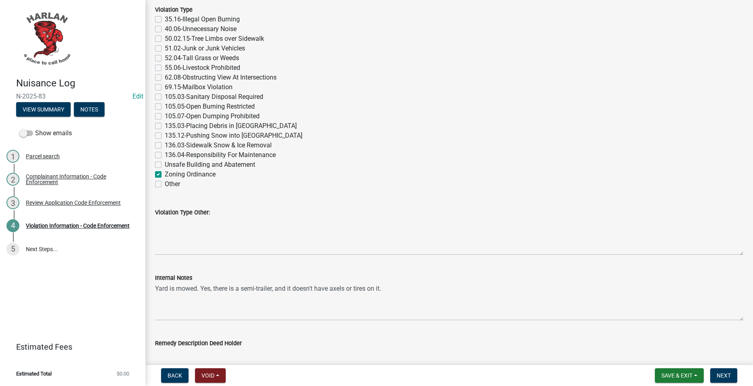
scroll to position [323, 0]
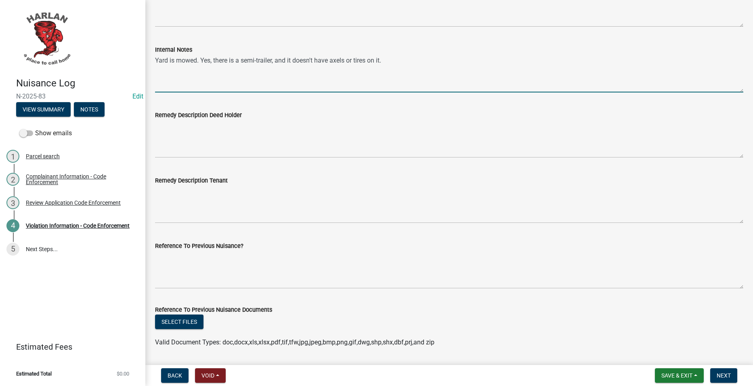
click at [431, 62] on textarea "Yard is mowed. Yes, there is a semi-trailer, and it doesn't have axels or tires…" at bounding box center [449, 74] width 589 height 38
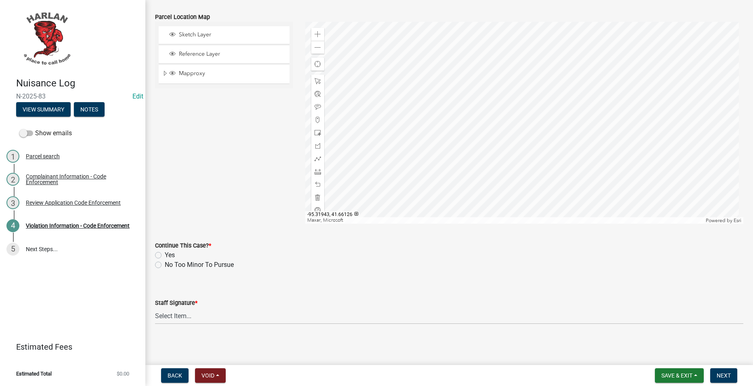
scroll to position [826, 0]
type textarea "Yard is mowed. Yes, there is a semi-trailer, and it doesn't have axels or tires…"
click at [181, 263] on label "No Too Minor To Pursue" at bounding box center [199, 264] width 69 height 10
click at [170, 263] on input "No Too Minor To Pursue" at bounding box center [167, 261] width 5 height 5
radio input "true"
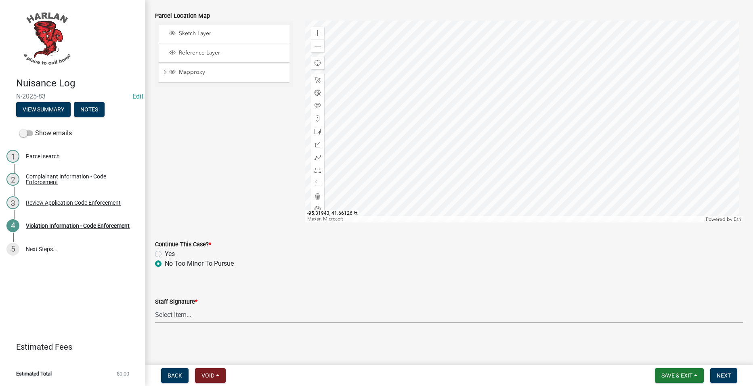
click at [208, 316] on select "Select Item... [PERSON_NAME] [PERSON_NAME] [PERSON_NAME]" at bounding box center [449, 315] width 589 height 17
click at [155, 307] on select "Select Item... [PERSON_NAME] [PERSON_NAME] [PERSON_NAME]" at bounding box center [449, 315] width 589 height 17
select select "0a298d24-01ac-4a1e-916a-936262bff8a5"
click at [730, 376] on span "Next" at bounding box center [724, 375] width 14 height 6
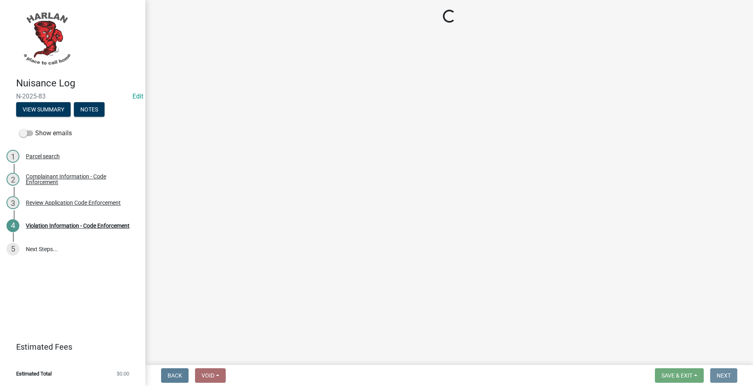
scroll to position [0, 0]
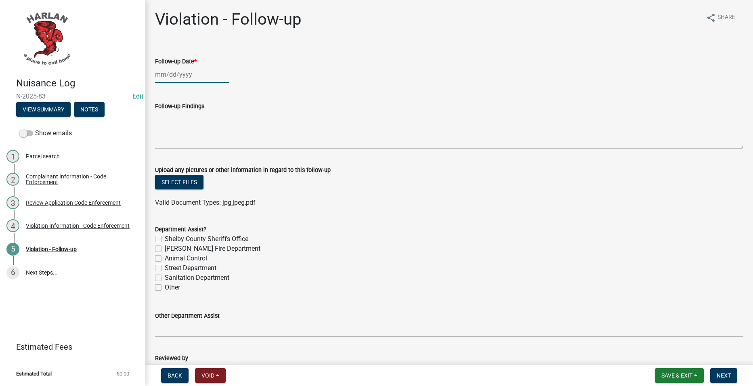
click at [209, 72] on div at bounding box center [192, 74] width 74 height 17
select select "9"
select select "2025"
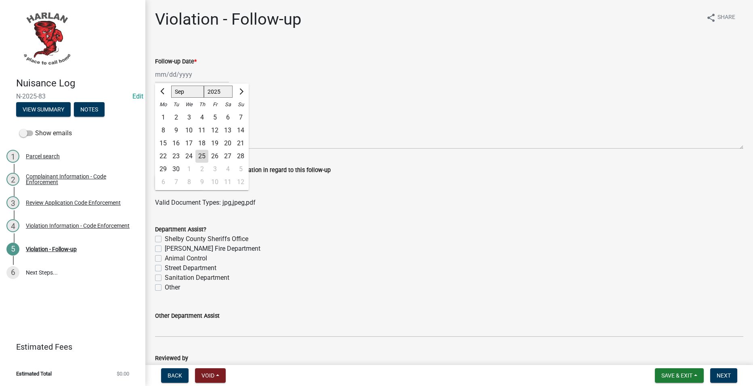
click at [191, 149] on div "17" at bounding box center [189, 143] width 13 height 13
type input "[DATE]"
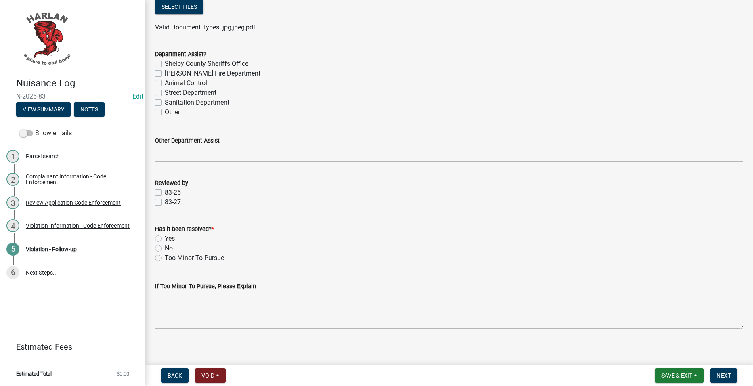
scroll to position [181, 0]
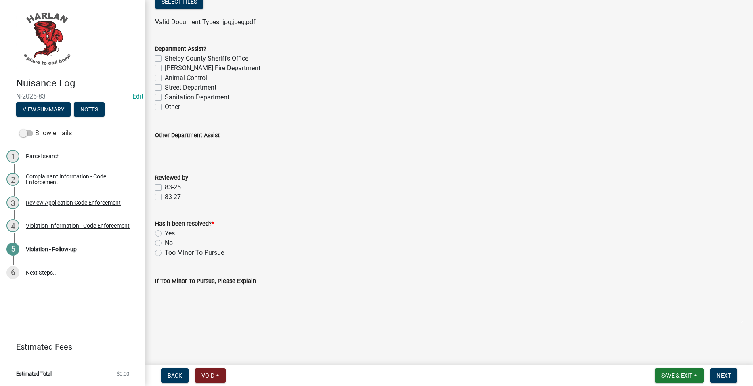
click at [166, 184] on label "83-25" at bounding box center [173, 188] width 16 height 10
click at [166, 184] on input "83-25" at bounding box center [167, 185] width 5 height 5
checkbox input "true"
checkbox input "false"
click at [168, 231] on label "Yes" at bounding box center [170, 234] width 10 height 10
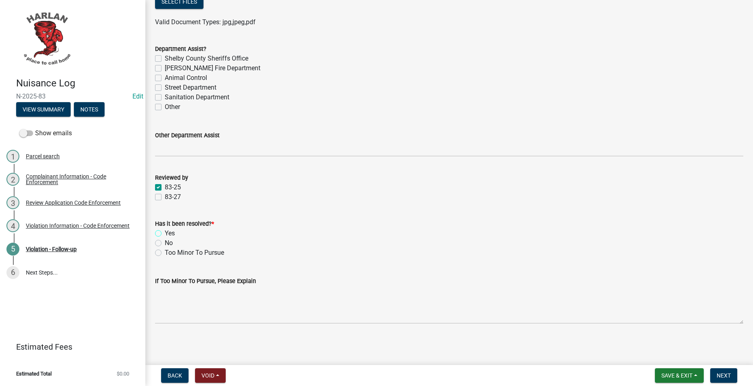
click at [168, 231] on input "Yes" at bounding box center [167, 231] width 5 height 5
radio input "true"
click at [724, 379] on span "Next" at bounding box center [724, 375] width 14 height 6
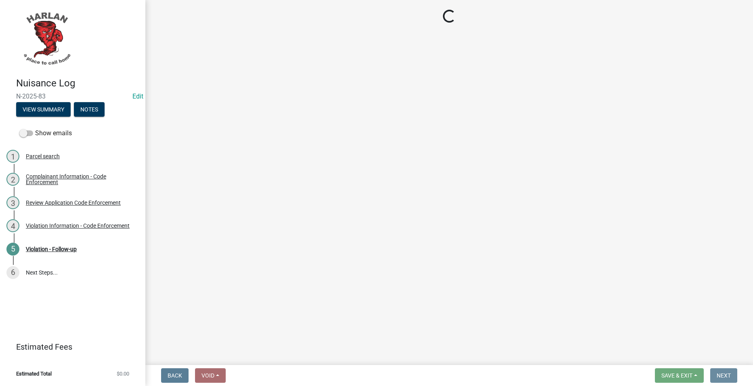
scroll to position [0, 0]
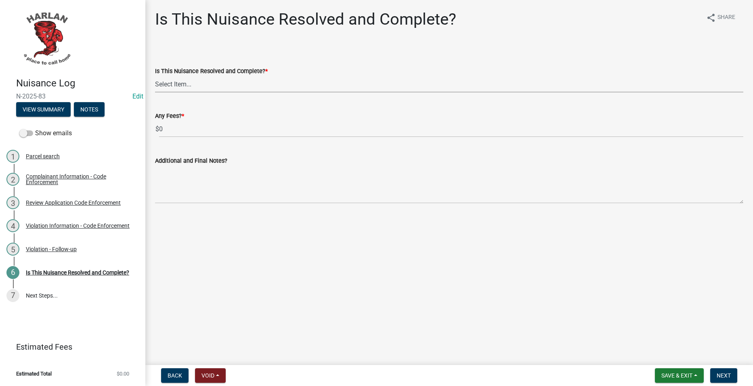
click at [212, 85] on select "Select Item... Yes No" at bounding box center [449, 84] width 589 height 17
click at [155, 76] on select "Select Item... Yes No" at bounding box center [449, 84] width 589 height 17
select select "f666c895-b4e5-476d-a63e-0a4713ea03dc"
click at [720, 373] on span "Next" at bounding box center [724, 375] width 14 height 6
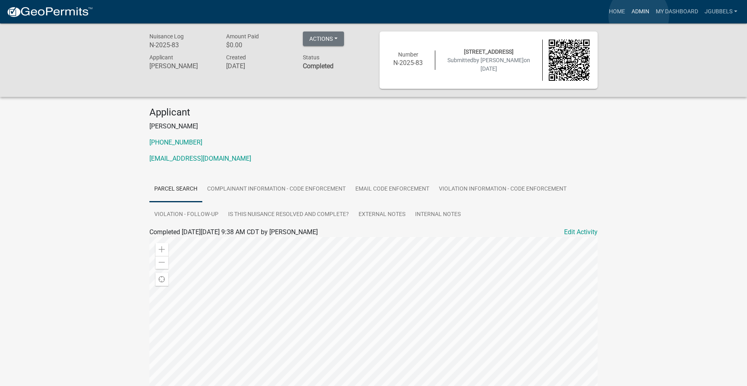
click at [639, 16] on link "Admin" at bounding box center [641, 11] width 24 height 15
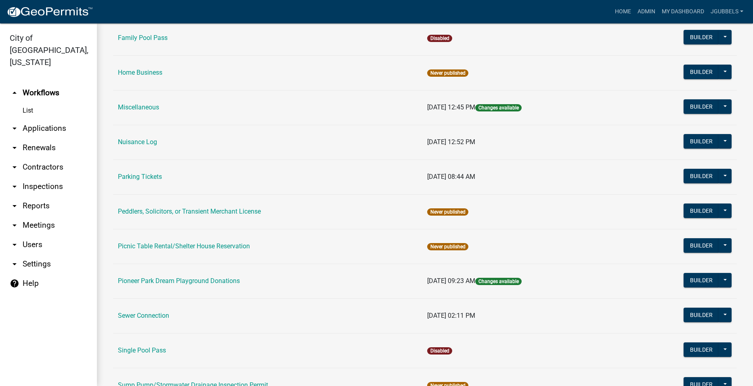
scroll to position [364, 0]
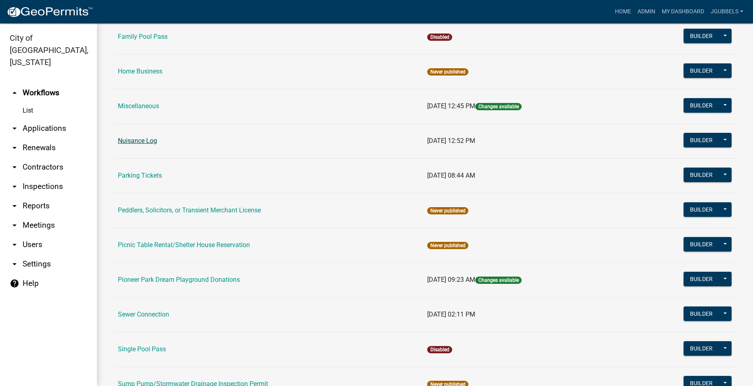
click at [140, 140] on link "Nuisance Log" at bounding box center [137, 141] width 39 height 8
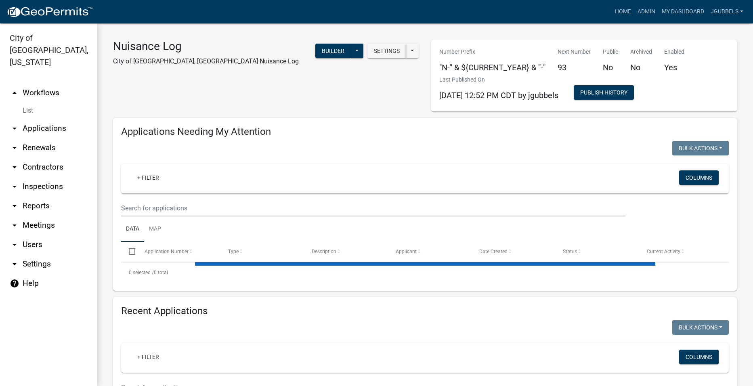
select select "2: 50"
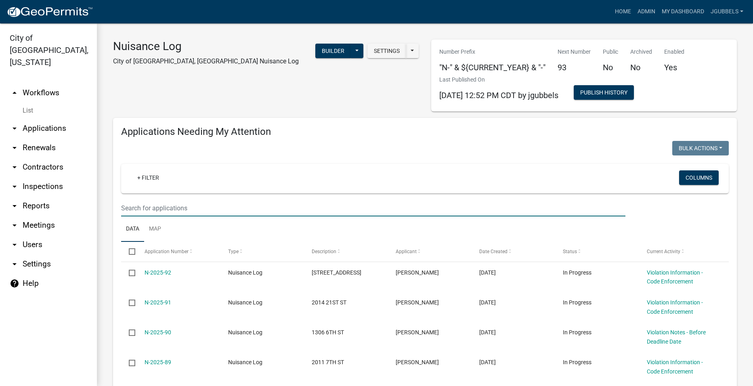
drag, startPoint x: 260, startPoint y: 206, endPoint x: 251, endPoint y: 204, distance: 8.6
click at [260, 206] on input "text" at bounding box center [373, 208] width 505 height 17
type input "2"
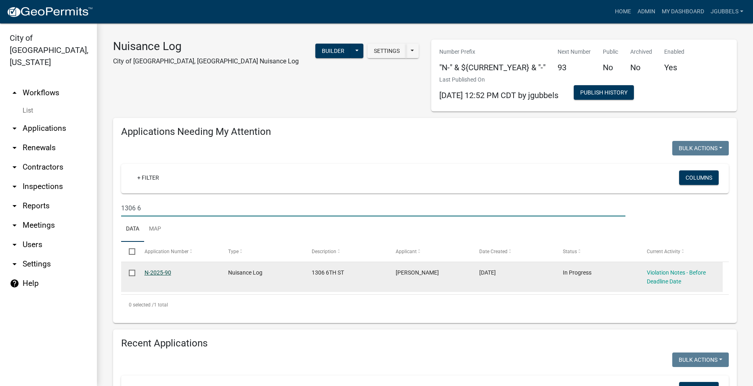
type input "1306 6"
click at [168, 271] on link "N-2025-90" at bounding box center [158, 272] width 27 height 6
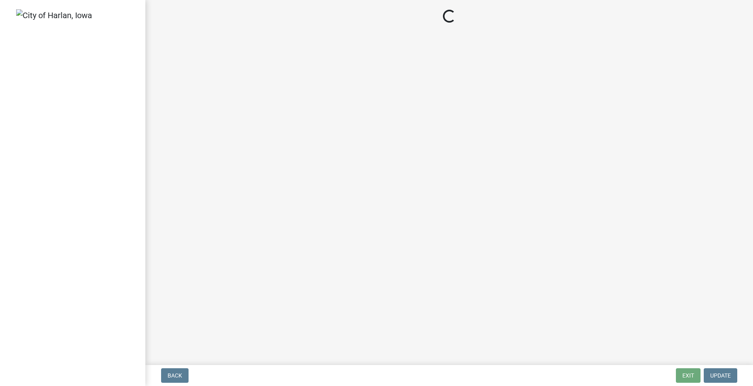
select select "487603ca-b45a-4c36-b707-2c3ad8467b2a"
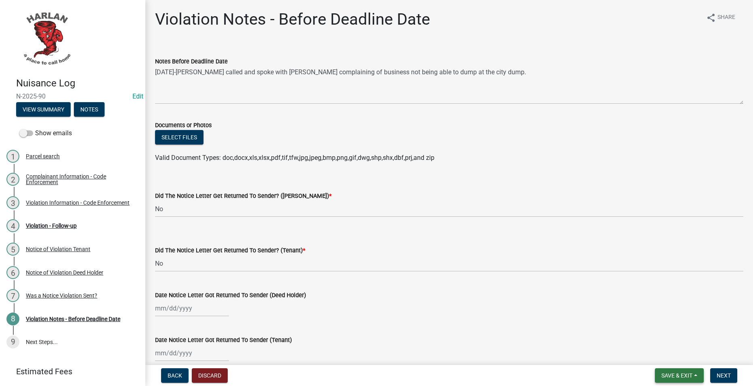
click at [700, 375] on button "Save & Exit" at bounding box center [679, 375] width 49 height 15
click at [685, 357] on button "Save & Exit" at bounding box center [672, 354] width 65 height 19
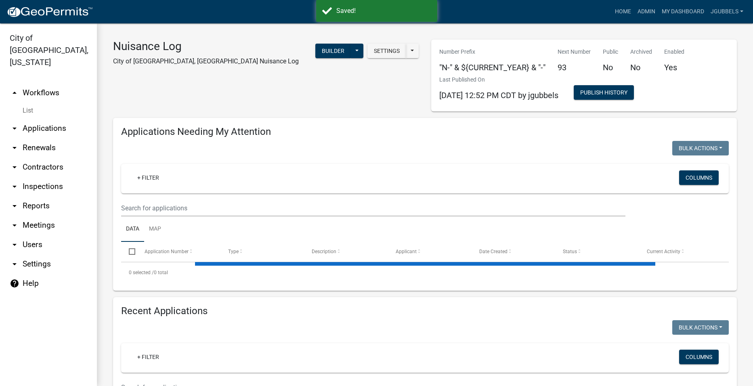
select select "2: 50"
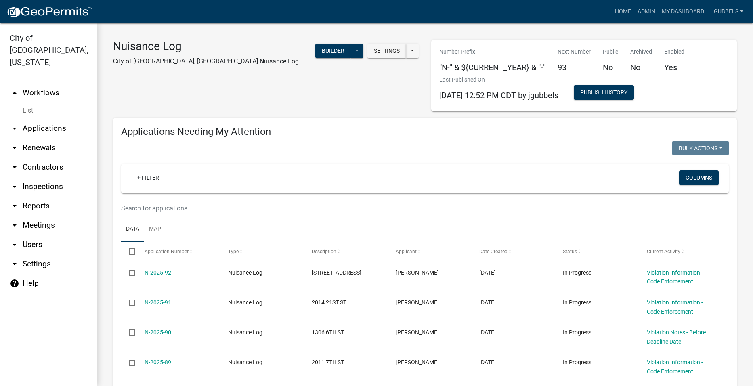
click at [310, 207] on input "text" at bounding box center [373, 208] width 505 height 17
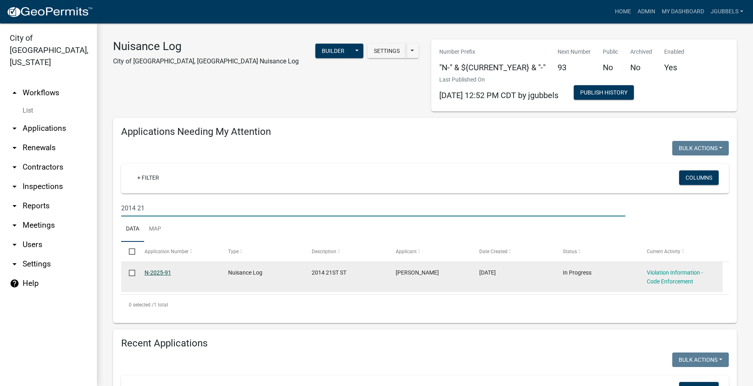
type input "2014 21"
click at [155, 274] on link "N-2025-91" at bounding box center [158, 272] width 27 height 6
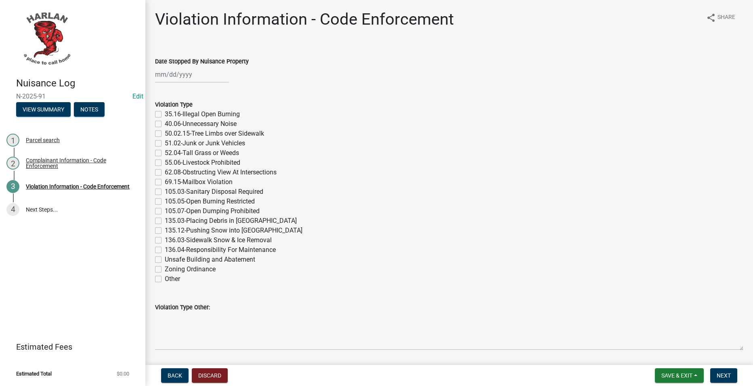
select select "9"
select select "2025"
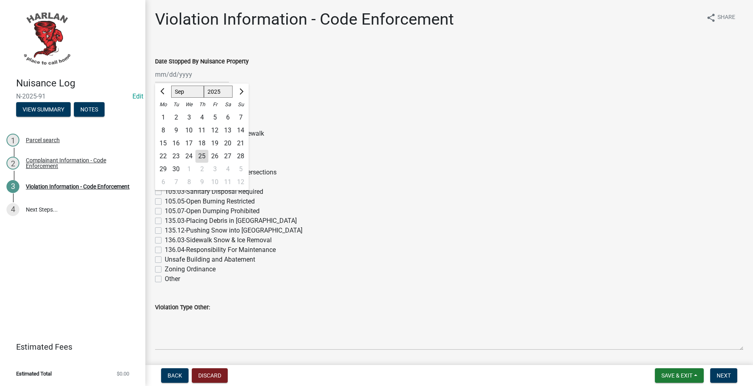
click at [213, 69] on div "[PERSON_NAME] Feb Mar Apr [PERSON_NAME][DATE] Oct Nov [DATE] 1526 1527 1528 152…" at bounding box center [192, 74] width 74 height 17
click at [189, 153] on div "24" at bounding box center [189, 156] width 13 height 13
type input "[DATE]"
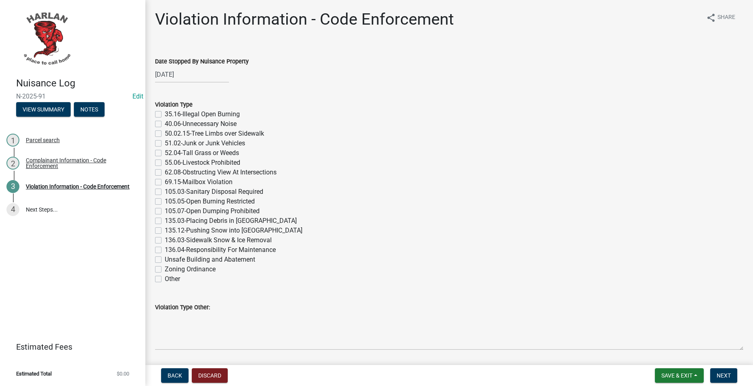
scroll to position [81, 0]
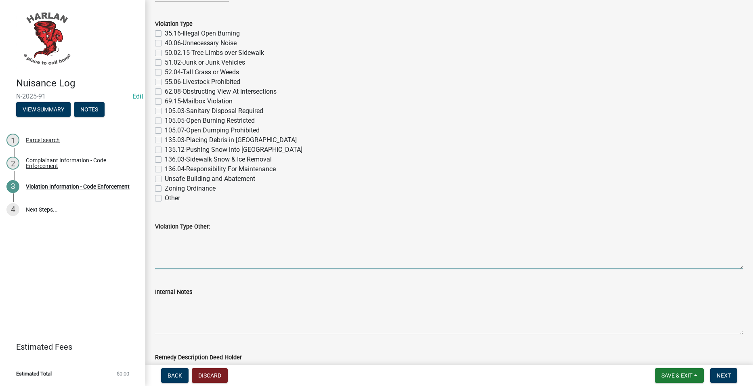
click at [269, 244] on textarea "Violation Type Other:" at bounding box center [449, 250] width 589 height 38
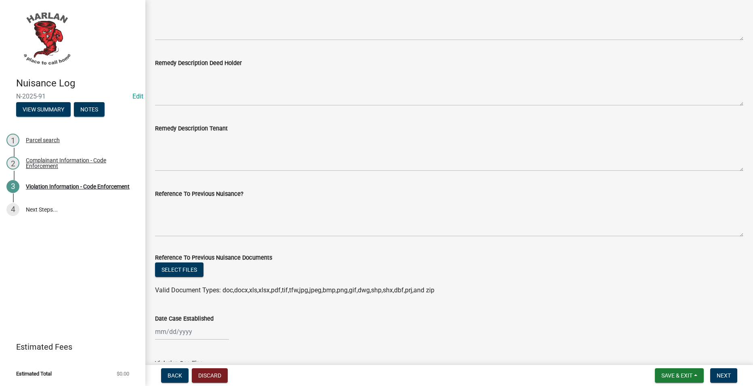
scroll to position [444, 0]
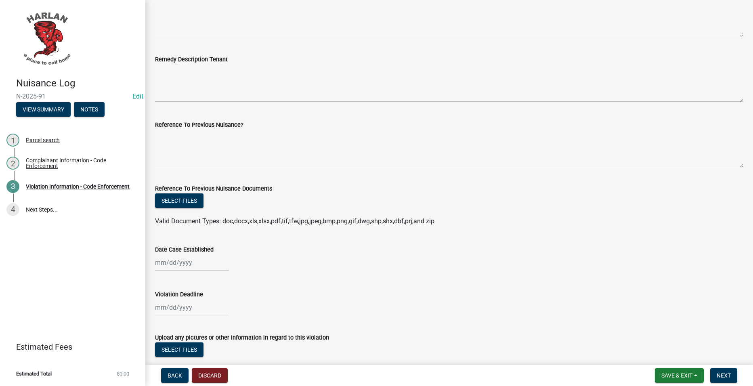
type textarea "136.00-Sidewalk Regulations"
select select "9"
select select "2025"
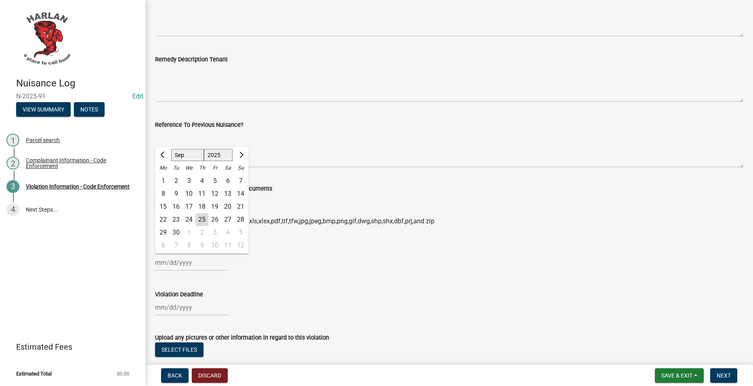
drag, startPoint x: 208, startPoint y: 263, endPoint x: 196, endPoint y: 265, distance: 12.0
click at [205, 267] on div "[PERSON_NAME] Feb Mar Apr [PERSON_NAME][DATE] Oct Nov [DATE] 1526 1527 1528 152…" at bounding box center [192, 263] width 74 height 17
click at [200, 219] on div "25" at bounding box center [202, 219] width 13 height 13
type input "[DATE]"
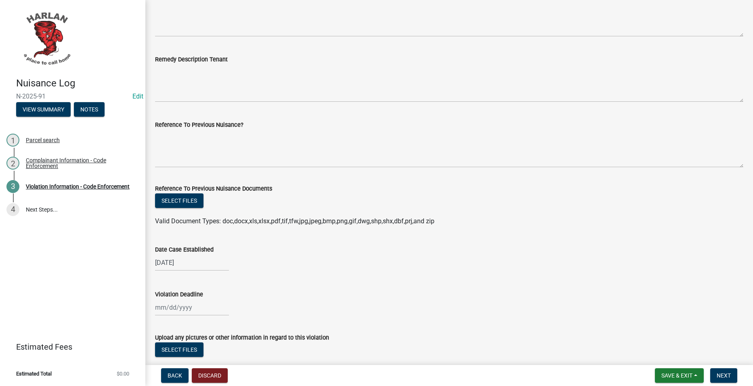
click at [194, 305] on div at bounding box center [192, 307] width 74 height 17
select select "9"
select select "2025"
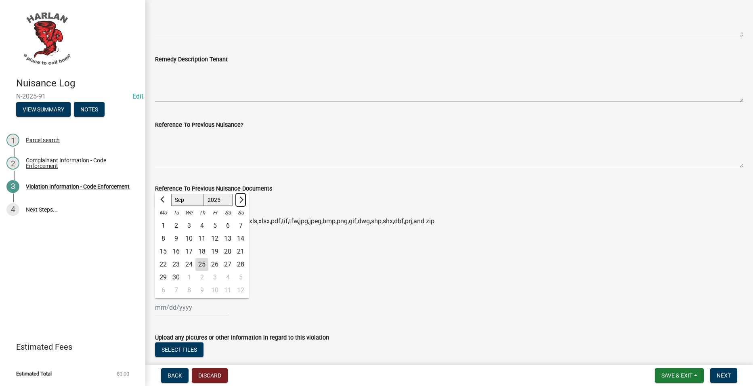
click at [240, 203] on button "Next month" at bounding box center [241, 200] width 10 height 13
click at [162, 200] on span "Previous month" at bounding box center [163, 200] width 6 height 6
click at [244, 199] on button "Next month" at bounding box center [241, 200] width 10 height 13
click at [162, 200] on span "Previous month" at bounding box center [163, 200] width 6 height 6
click at [244, 202] on button "Next month" at bounding box center [241, 200] width 10 height 13
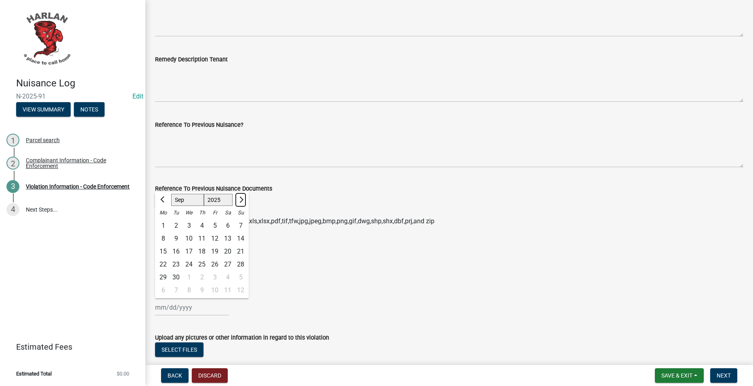
select select "10"
click at [168, 236] on div "6" at bounding box center [163, 238] width 13 height 13
type input "[DATE]"
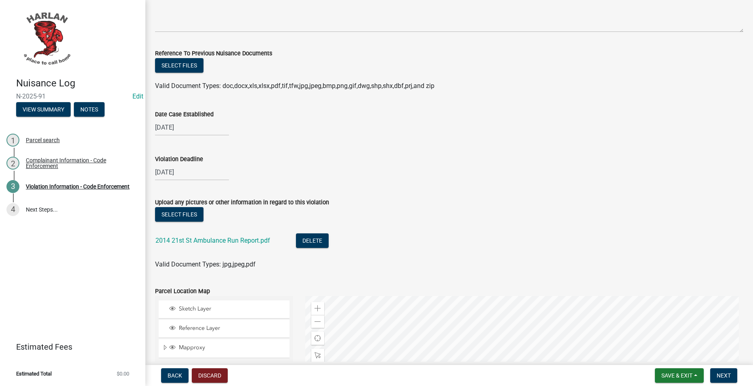
scroll to position [566, 0]
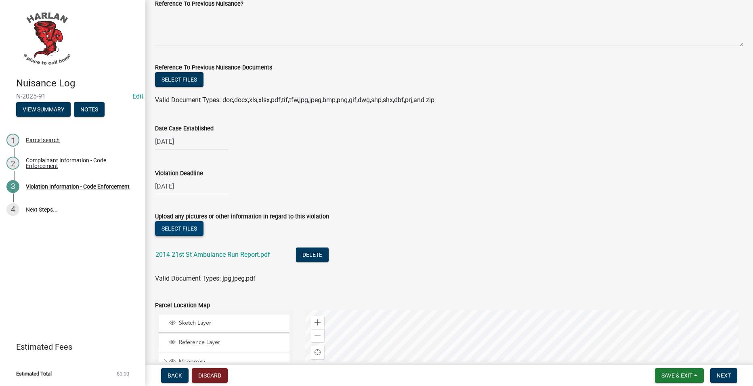
click at [184, 229] on button "Select files" at bounding box center [179, 228] width 48 height 15
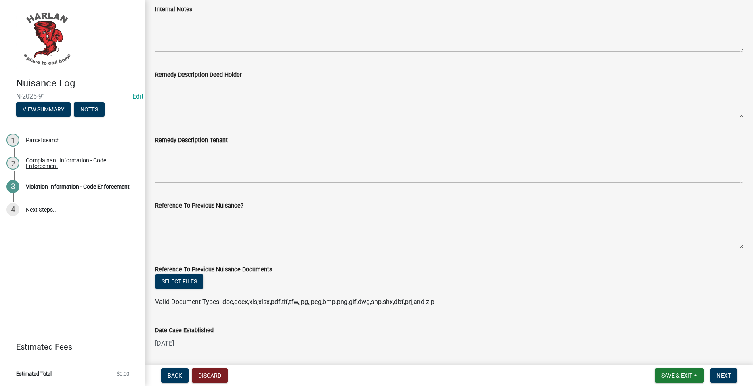
scroll to position [323, 0]
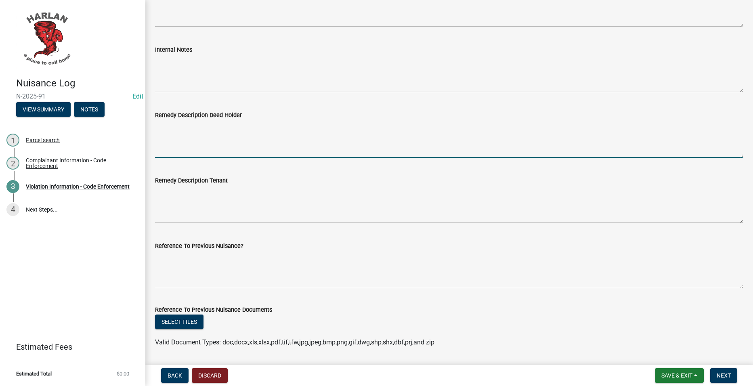
click at [347, 129] on textarea "Remedy Description Deed Holder" at bounding box center [449, 139] width 589 height 38
paste textarea "We have received a complaint regarding your camper parked in your driveway, whi…"
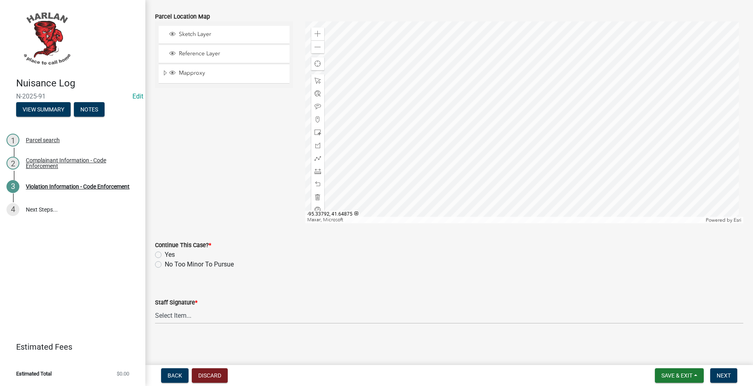
scroll to position [885, 0]
type textarea "We have received a complaint regarding your camper parked in your driveway, whi…"
click at [160, 250] on div "Yes" at bounding box center [449, 254] width 589 height 10
click at [165, 252] on label "Yes" at bounding box center [170, 254] width 10 height 10
click at [165, 252] on input "Yes" at bounding box center [167, 251] width 5 height 5
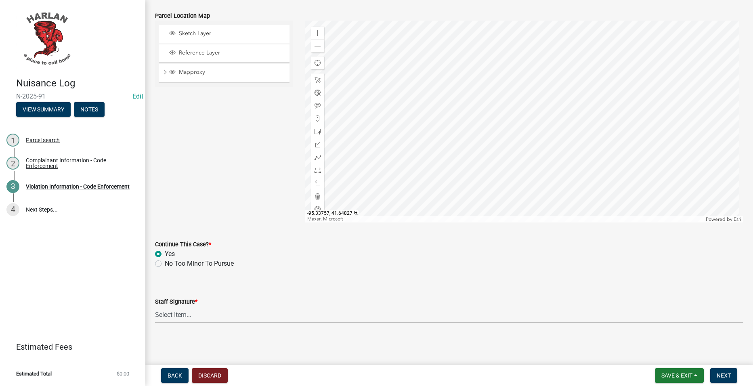
radio input "true"
click at [210, 311] on select "Select Item... [PERSON_NAME] [PERSON_NAME] [PERSON_NAME]" at bounding box center [449, 315] width 589 height 17
click at [155, 307] on select "Select Item... [PERSON_NAME] [PERSON_NAME] [PERSON_NAME]" at bounding box center [449, 315] width 589 height 17
select select "0a298d24-01ac-4a1e-916a-936262bff8a5"
click at [722, 379] on span "Next" at bounding box center [724, 375] width 14 height 6
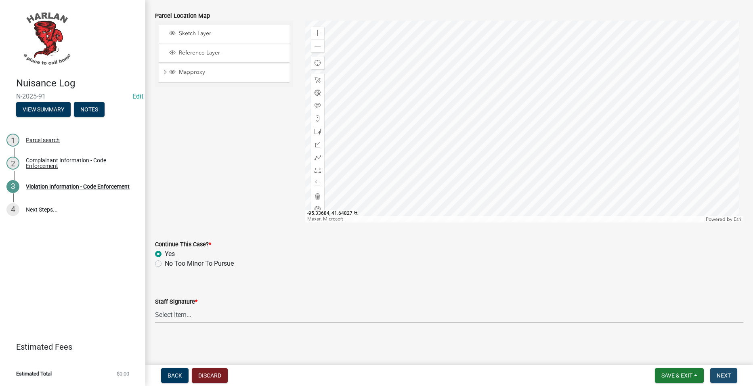
scroll to position [0, 0]
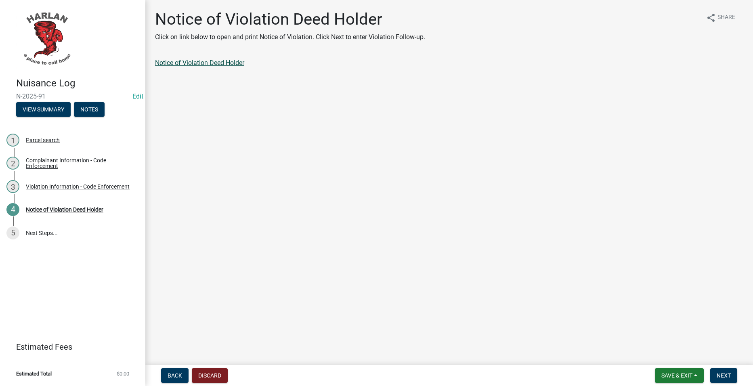
click at [212, 62] on link "Notice of Violation Deed Holder" at bounding box center [199, 63] width 89 height 8
click at [724, 373] on span "Next" at bounding box center [724, 375] width 14 height 6
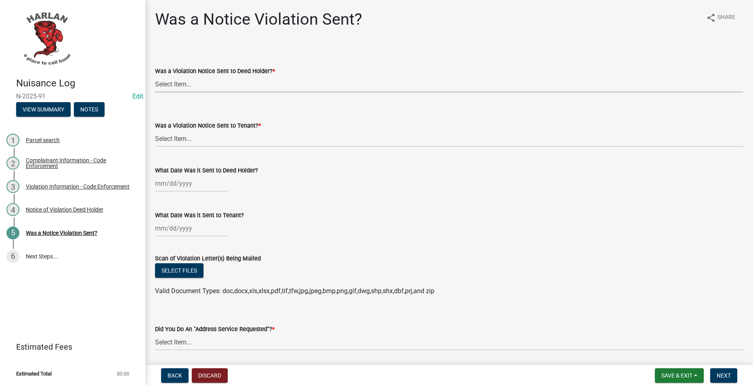
click at [309, 80] on select "Select Item... Yes No" at bounding box center [449, 84] width 589 height 17
click at [155, 76] on select "Select Item... Yes No" at bounding box center [449, 84] width 589 height 17
select select "293e99c7-44a0-45b5-b16f-7dd4030f98f0"
click at [275, 140] on select "Select Item... Yes No" at bounding box center [449, 138] width 589 height 17
click at [155, 130] on select "Select Item... Yes No" at bounding box center [449, 138] width 589 height 17
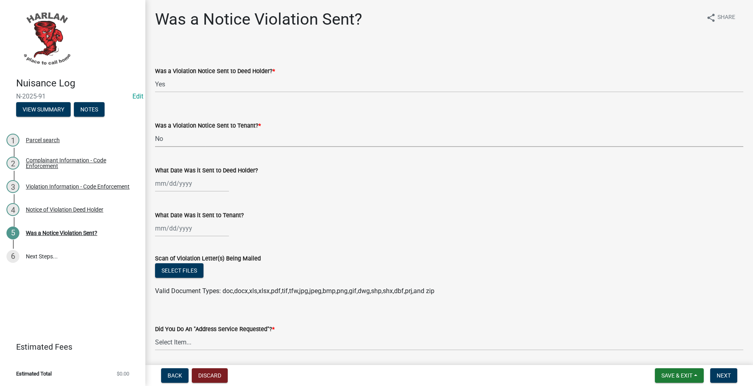
select select "6d9a1f9d-c155-414c-9ce3-cd60ff01aca6"
click at [188, 178] on div at bounding box center [192, 183] width 74 height 17
select select "9"
select select "2025"
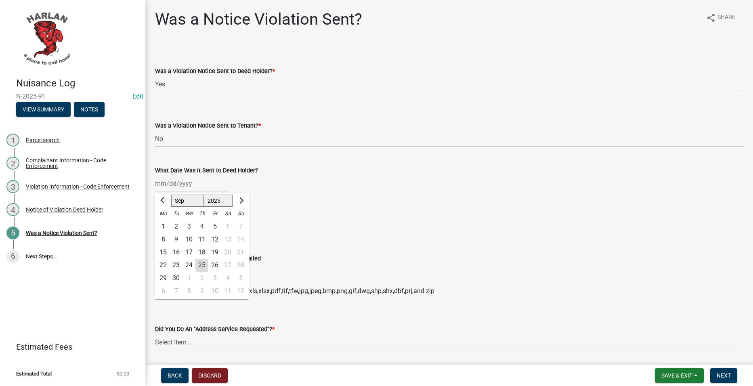
click at [204, 264] on div "25" at bounding box center [202, 265] width 13 height 13
type input "[DATE]"
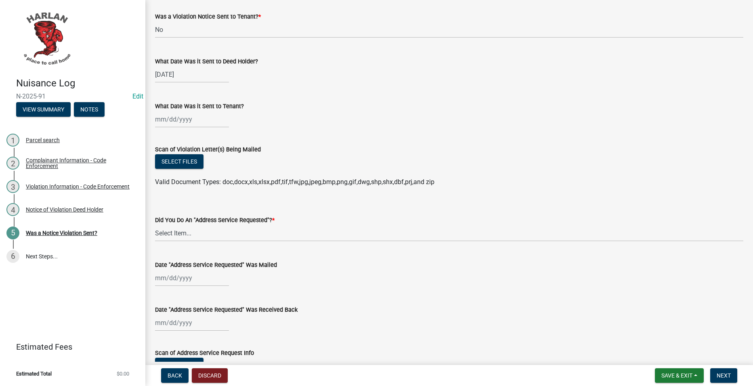
scroll to position [121, 0]
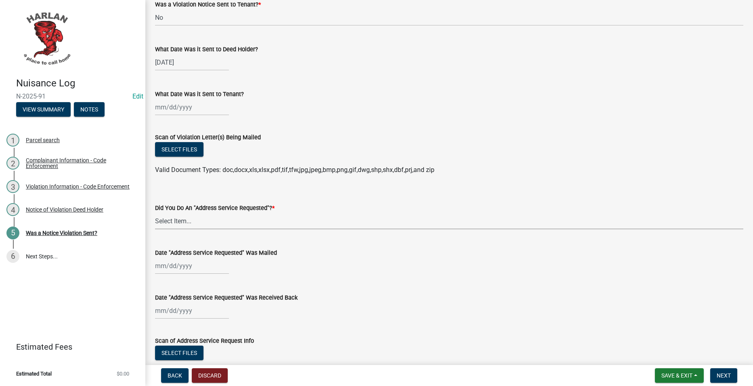
click at [267, 221] on select "Select Item... Yes No" at bounding box center [449, 221] width 589 height 17
click at [155, 213] on select "Select Item... Yes No" at bounding box center [449, 221] width 589 height 17
select select "a7ada854-cad3-4cd9-b1c3-a829e5073110"
click at [166, 149] on button "Select files" at bounding box center [179, 149] width 48 height 15
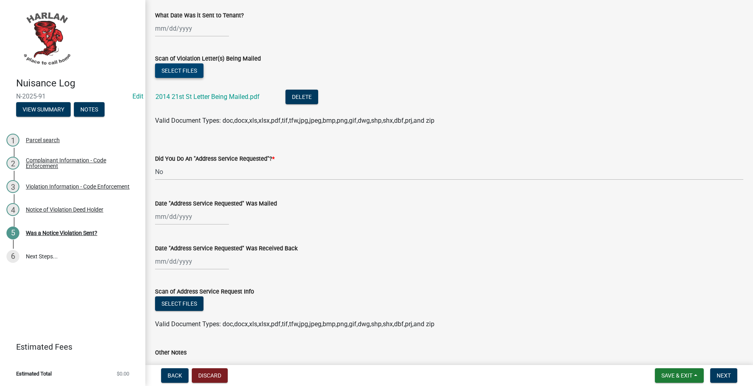
scroll to position [271, 0]
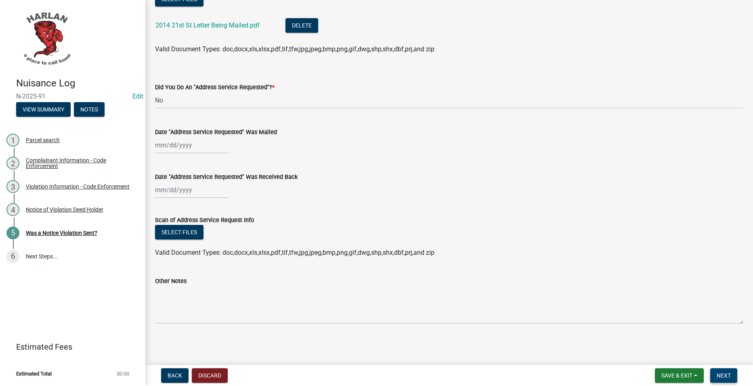
click at [722, 381] on button "Next" at bounding box center [724, 375] width 27 height 15
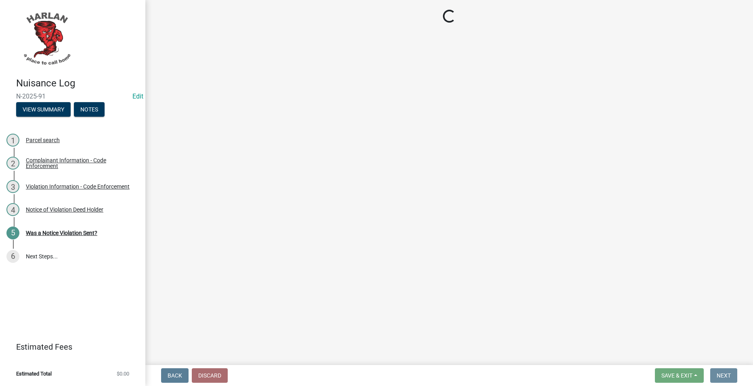
scroll to position [0, 0]
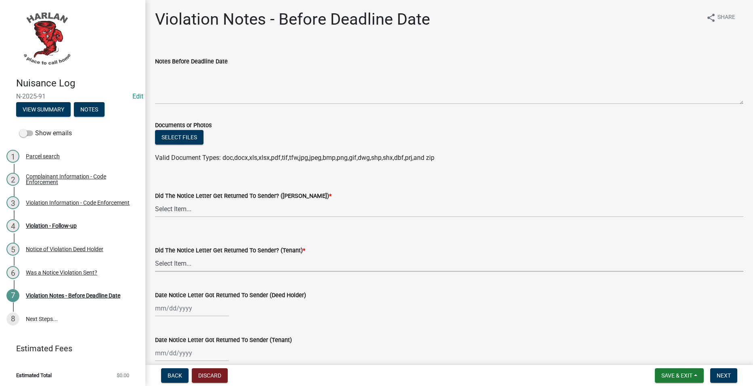
click at [272, 270] on select "Select Item... Yes No" at bounding box center [449, 263] width 589 height 17
click at [155, 255] on select "Select Item... Yes No" at bounding box center [449, 263] width 589 height 17
select select "487603ca-b45a-4c36-b707-2c3ad8467b2a"
click at [682, 377] on span "Save & Exit" at bounding box center [677, 375] width 31 height 6
click at [676, 360] on button "Save & Exit" at bounding box center [672, 354] width 65 height 19
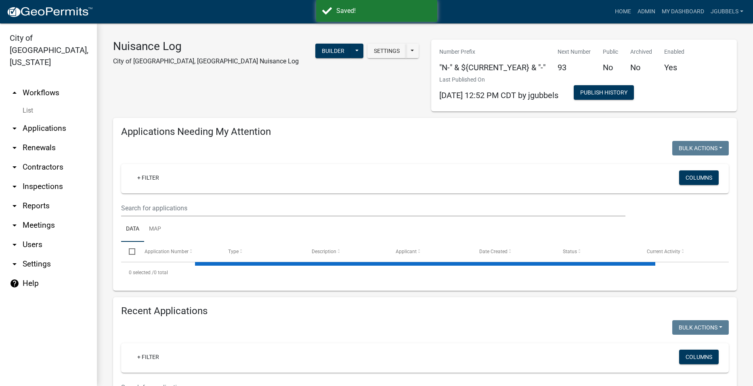
select select "2: 50"
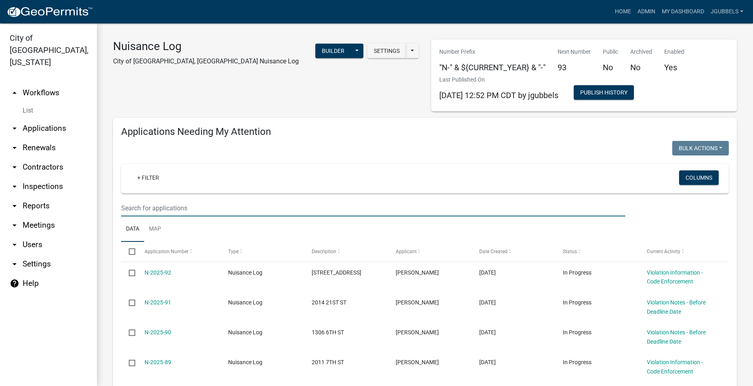
click at [391, 201] on input "text" at bounding box center [373, 208] width 505 height 17
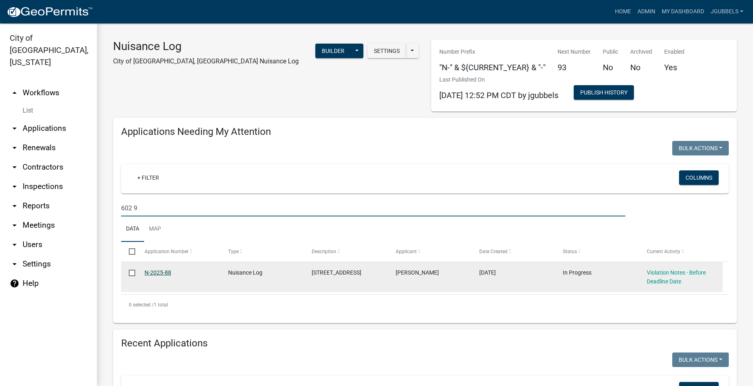
type input "602 9"
click at [168, 270] on link "N-2025-88" at bounding box center [158, 272] width 27 height 6
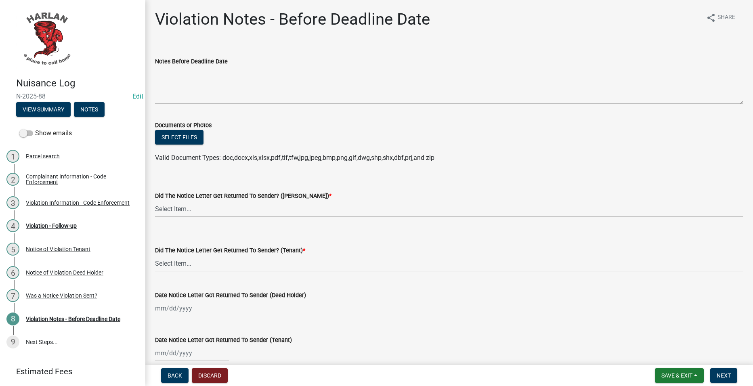
drag, startPoint x: 292, startPoint y: 208, endPoint x: 287, endPoint y: 211, distance: 5.8
click at [291, 208] on select "Select Item... Yes No" at bounding box center [449, 209] width 589 height 17
click at [155, 201] on select "Select Item... Yes No" at bounding box center [449, 209] width 589 height 17
select select "487603ca-b45a-4c36-b707-2c3ad8467b2a"
click at [231, 261] on select "Select Item... Yes No" at bounding box center [449, 263] width 589 height 17
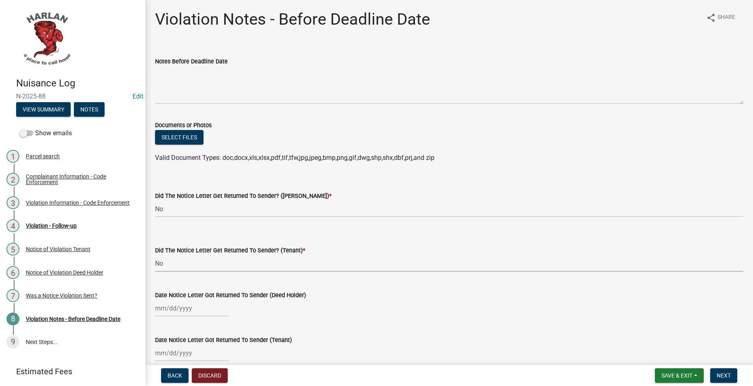
click at [155, 255] on select "Select Item... Yes No" at bounding box center [449, 263] width 589 height 17
select select "487603ca-b45a-4c36-b707-2c3ad8467b2a"
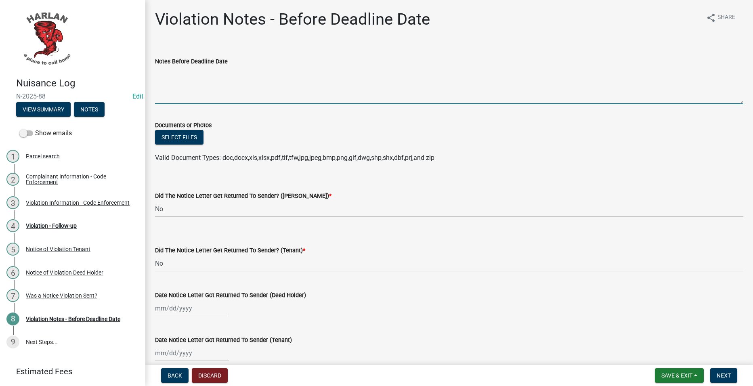
click at [301, 82] on textarea "Notes Before Deadline Date" at bounding box center [449, 85] width 589 height 38
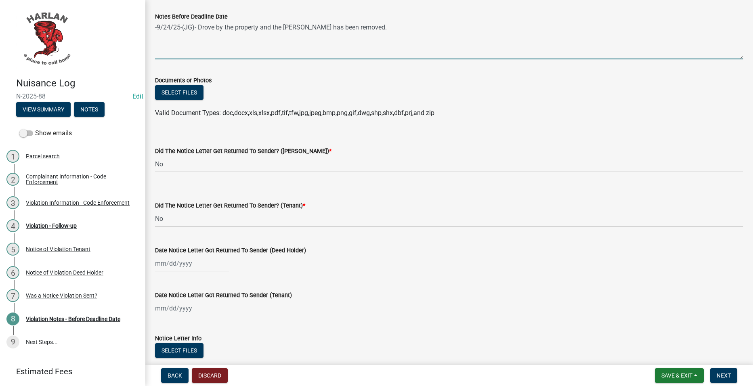
scroll to position [98, 0]
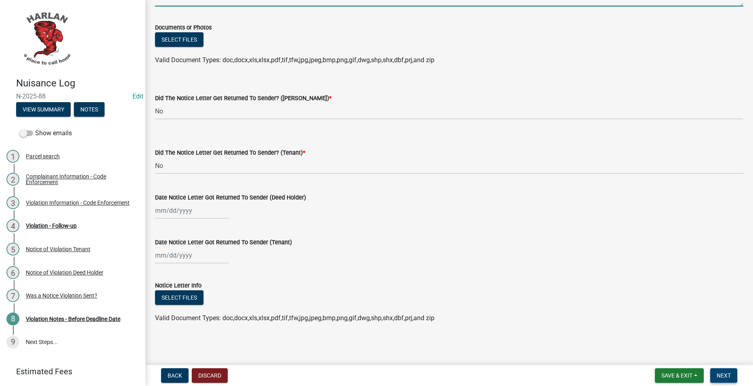
type textarea "-9/24/25-(JG)- Drove by the property and the [PERSON_NAME] has been removed."
click at [738, 377] on button "Next" at bounding box center [724, 375] width 27 height 15
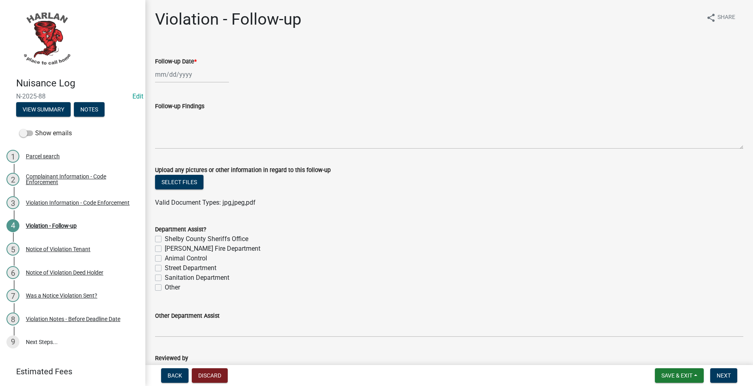
click at [192, 73] on div at bounding box center [192, 74] width 74 height 17
select select "9"
select select "2025"
click at [191, 153] on div "24" at bounding box center [189, 156] width 13 height 13
type input "[DATE]"
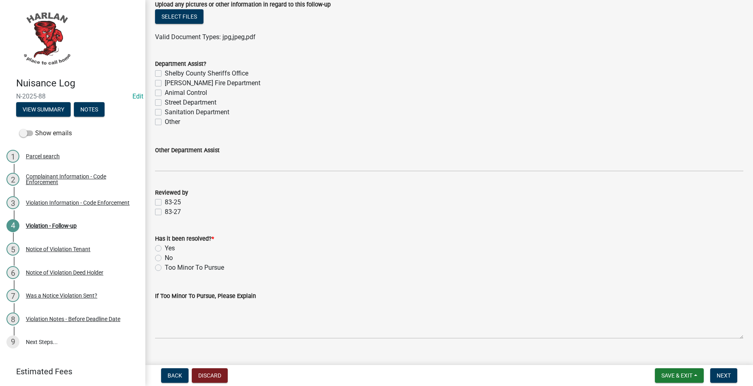
scroll to position [181, 0]
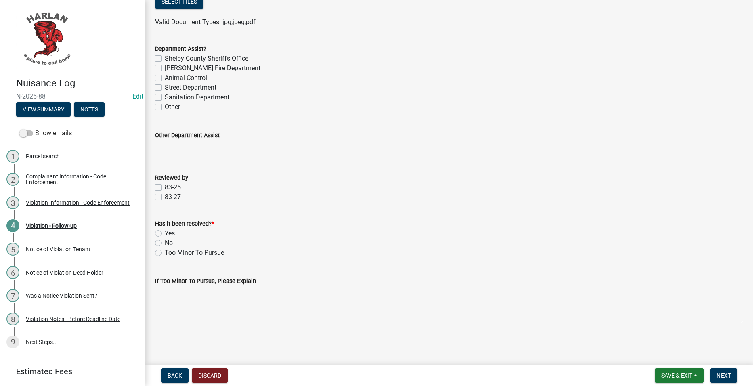
click at [177, 187] on label "83-25" at bounding box center [173, 188] width 16 height 10
click at [170, 187] on input "83-25" at bounding box center [167, 185] width 5 height 5
checkbox input "true"
checkbox input "false"
click at [171, 230] on label "Yes" at bounding box center [170, 234] width 10 height 10
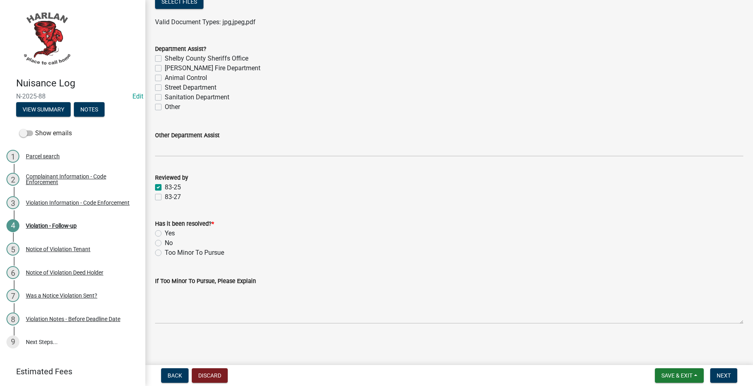
click at [170, 230] on input "Yes" at bounding box center [167, 231] width 5 height 5
radio input "true"
click at [731, 376] on span "Next" at bounding box center [724, 375] width 14 height 6
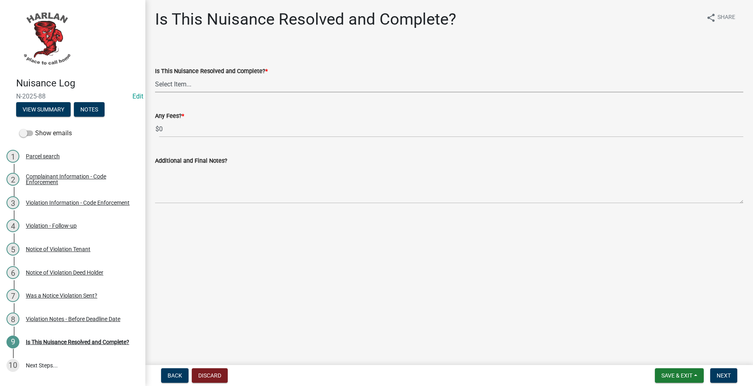
click at [229, 84] on select "Select Item... Yes No" at bounding box center [449, 84] width 589 height 17
click at [155, 76] on select "Select Item... Yes No" at bounding box center [449, 84] width 589 height 17
select select "f666c895-b4e5-476d-a63e-0a4713ea03dc"
click at [720, 375] on span "Next" at bounding box center [724, 375] width 14 height 6
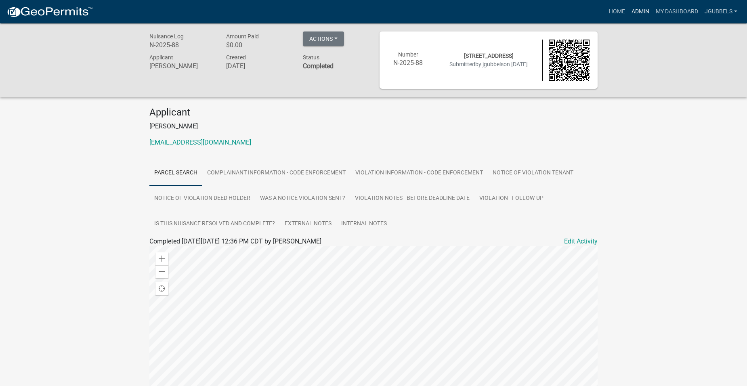
click at [645, 14] on link "Admin" at bounding box center [641, 11] width 24 height 15
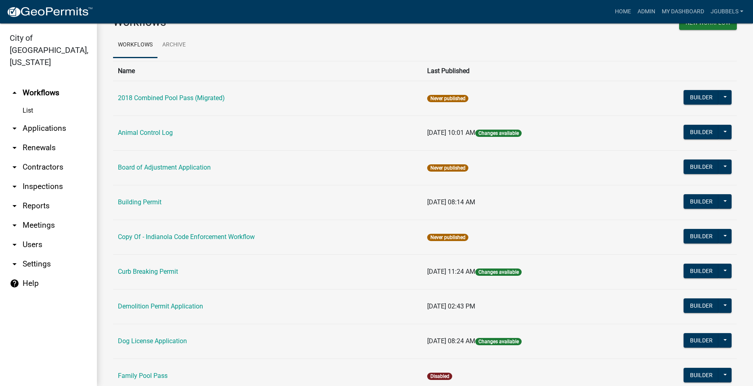
scroll to position [283, 0]
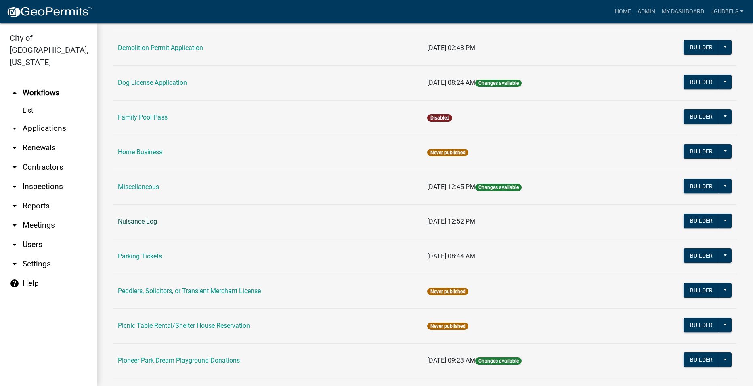
click at [156, 224] on link "Nuisance Log" at bounding box center [137, 222] width 39 height 8
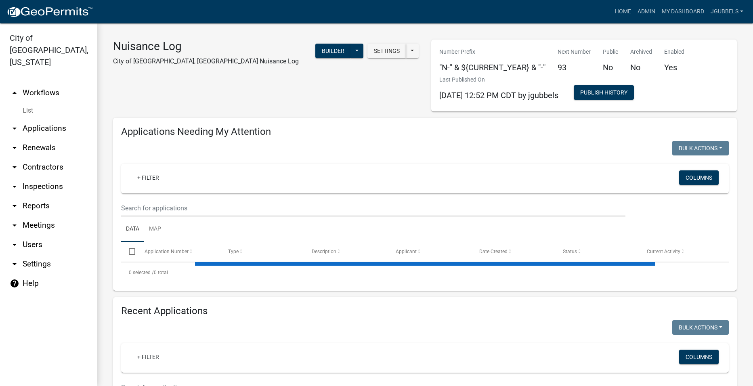
select select "2: 50"
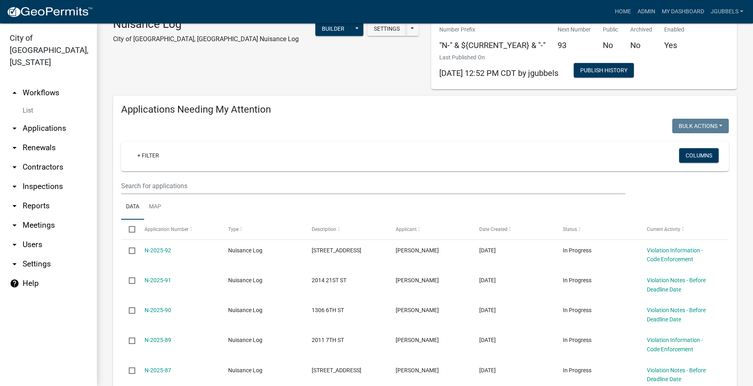
scroll to position [40, 0]
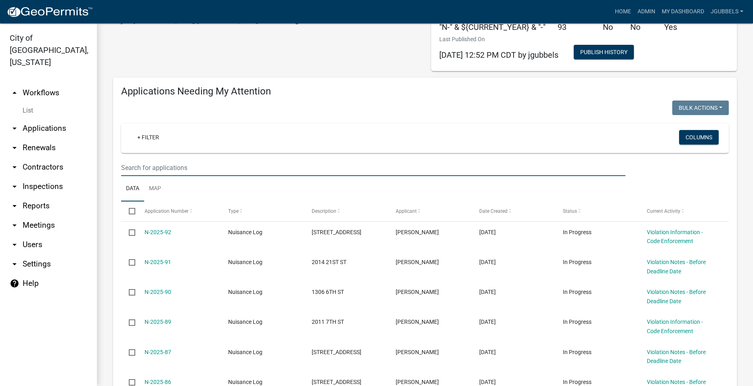
click at [283, 170] on input "text" at bounding box center [373, 168] width 505 height 17
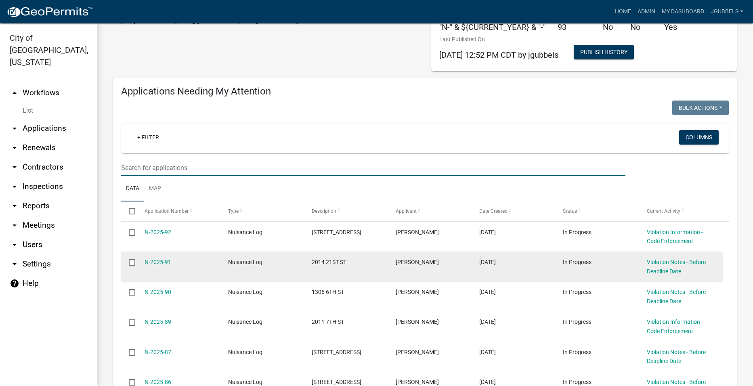
scroll to position [242, 0]
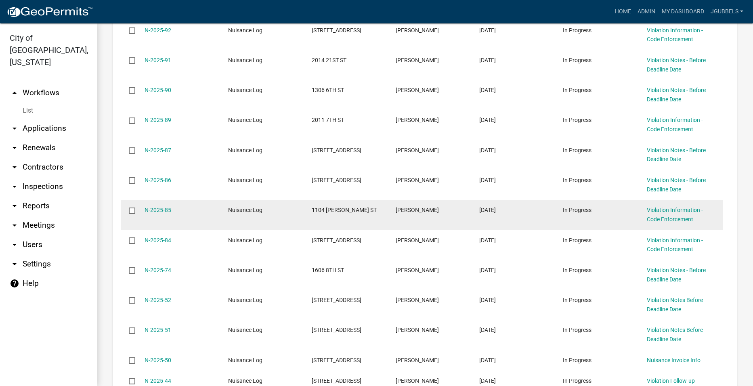
click at [389, 220] on datatable-body-cell "[PERSON_NAME]" at bounding box center [430, 215] width 84 height 30
click at [163, 212] on link "N-2025-85" at bounding box center [158, 210] width 27 height 6
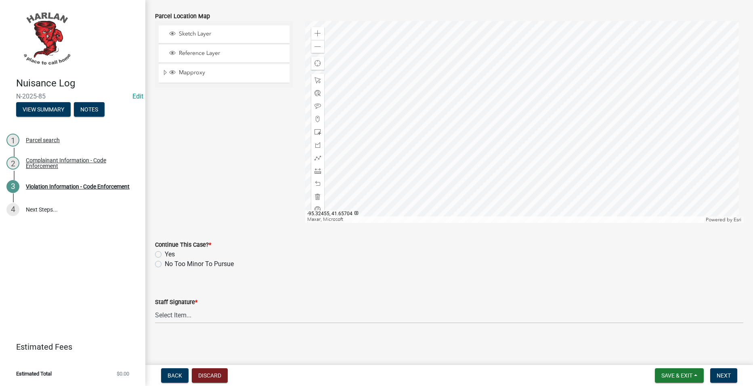
scroll to position [855, 0]
click at [212, 263] on label "No Too Minor To Pursue" at bounding box center [199, 264] width 69 height 10
click at [170, 263] on input "No Too Minor To Pursue" at bounding box center [167, 261] width 5 height 5
radio input "true"
click at [212, 305] on div "Staff Signature *" at bounding box center [449, 302] width 589 height 10
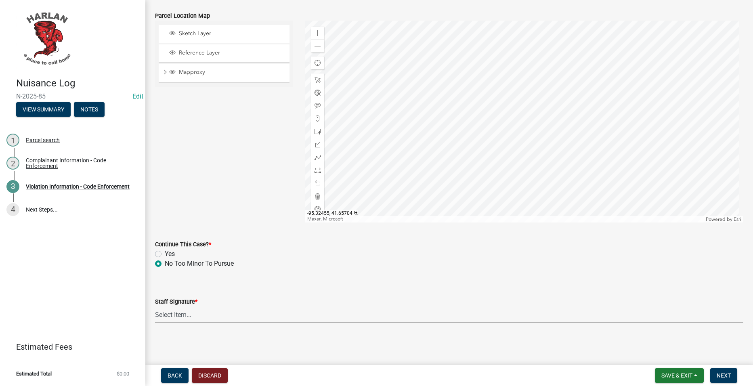
click at [211, 316] on select "Select Item... [PERSON_NAME] [PERSON_NAME] [PERSON_NAME]" at bounding box center [449, 315] width 589 height 17
click at [155, 307] on select "Select Item... [PERSON_NAME] [PERSON_NAME] [PERSON_NAME]" at bounding box center [449, 315] width 589 height 17
select select "0a298d24-01ac-4a1e-916a-936262bff8a5"
drag, startPoint x: 723, startPoint y: 375, endPoint x: 717, endPoint y: 370, distance: 7.1
click at [721, 375] on span "Next" at bounding box center [724, 375] width 14 height 6
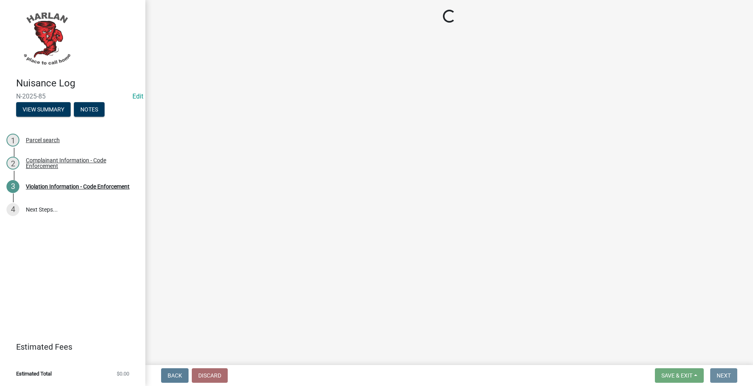
scroll to position [0, 0]
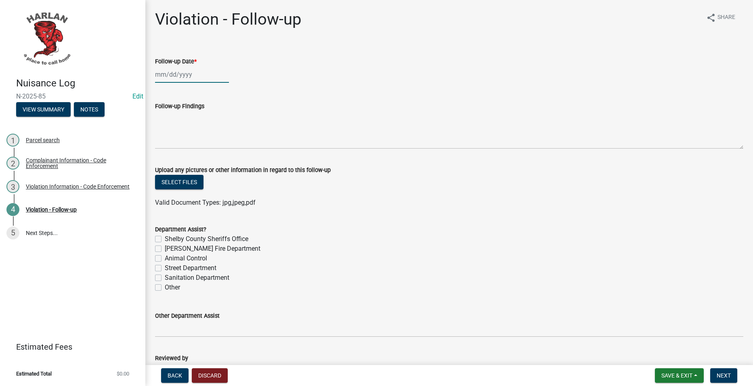
click at [174, 73] on div at bounding box center [192, 74] width 74 height 17
select select "9"
select select "2025"
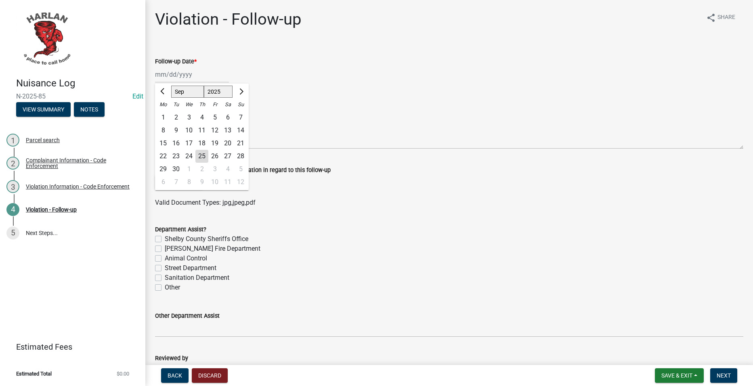
click at [204, 158] on div "25" at bounding box center [202, 156] width 13 height 13
type input "[DATE]"
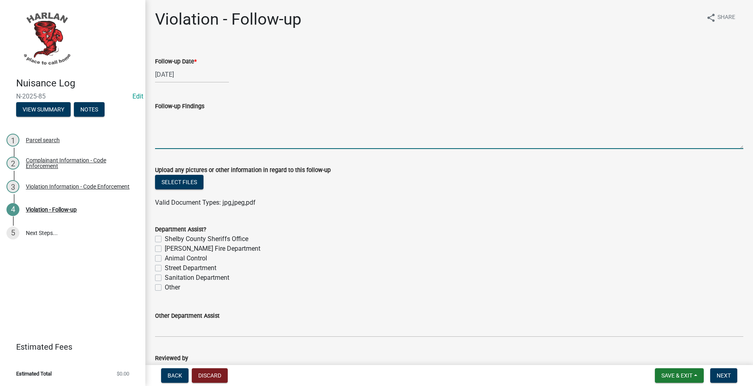
click at [207, 137] on textarea "Follow-up Findings" at bounding box center [449, 130] width 589 height 38
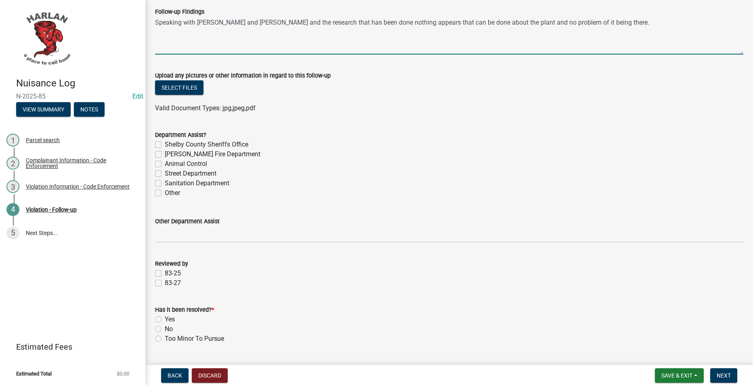
scroll to position [181, 0]
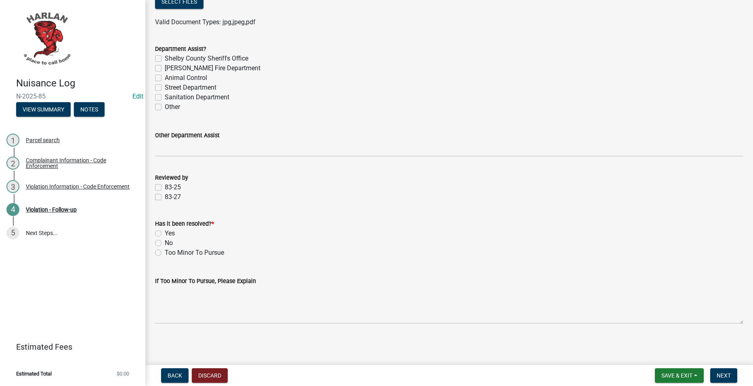
type textarea "Speaking with [PERSON_NAME] and [PERSON_NAME] and the research that has been do…"
click at [172, 185] on label "83-25" at bounding box center [173, 188] width 16 height 10
click at [170, 185] on input "83-25" at bounding box center [167, 185] width 5 height 5
checkbox input "true"
checkbox input "false"
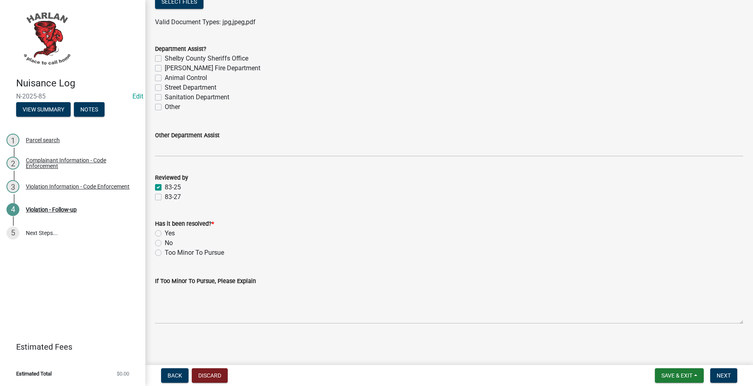
click at [165, 232] on label "Yes" at bounding box center [170, 234] width 10 height 10
click at [165, 232] on input "Yes" at bounding box center [167, 231] width 5 height 5
radio input "true"
click at [727, 381] on button "Next" at bounding box center [724, 375] width 27 height 15
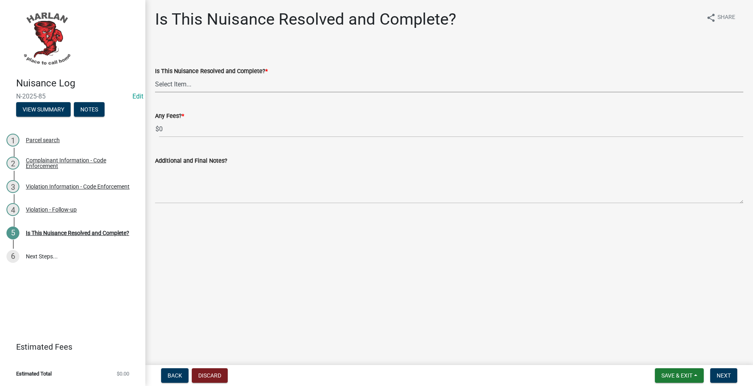
drag, startPoint x: 358, startPoint y: 82, endPoint x: 354, endPoint y: 86, distance: 5.4
click at [358, 82] on select "Select Item... Yes No" at bounding box center [449, 84] width 589 height 17
click at [155, 76] on select "Select Item... Yes No" at bounding box center [449, 84] width 589 height 17
select select "f666c895-b4e5-476d-a63e-0a4713ea03dc"
click at [726, 378] on span "Next" at bounding box center [724, 375] width 14 height 6
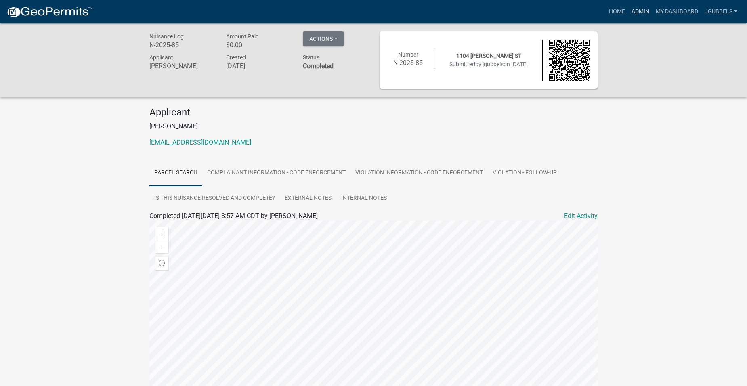
click at [643, 4] on link "Admin" at bounding box center [641, 11] width 24 height 15
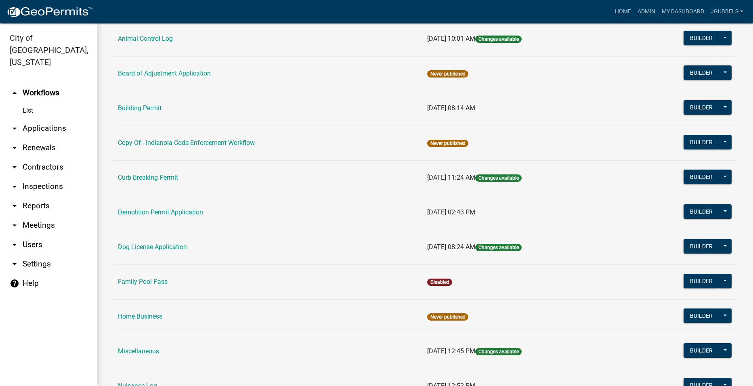
scroll to position [283, 0]
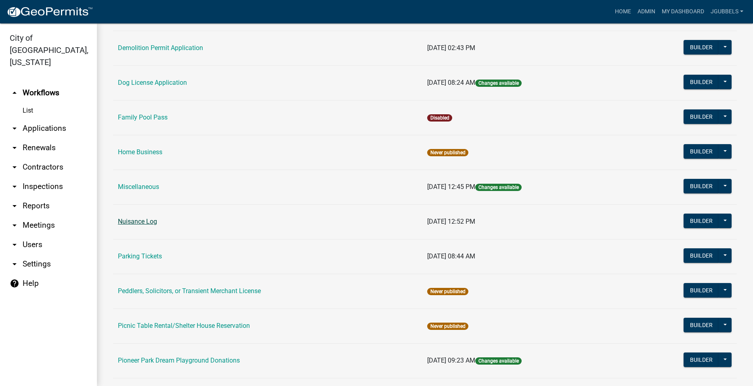
click at [157, 225] on link "Nuisance Log" at bounding box center [137, 222] width 39 height 8
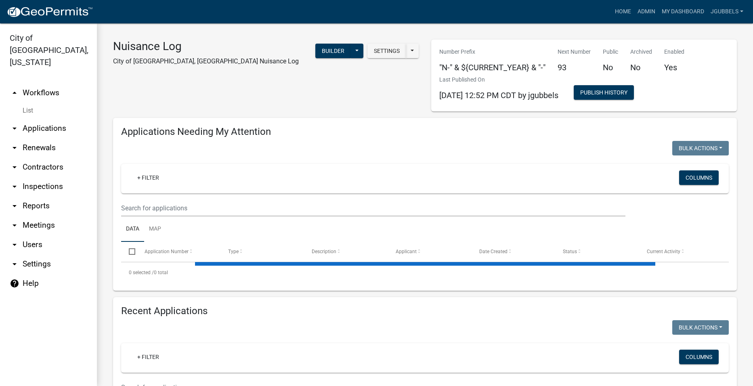
select select "2: 50"
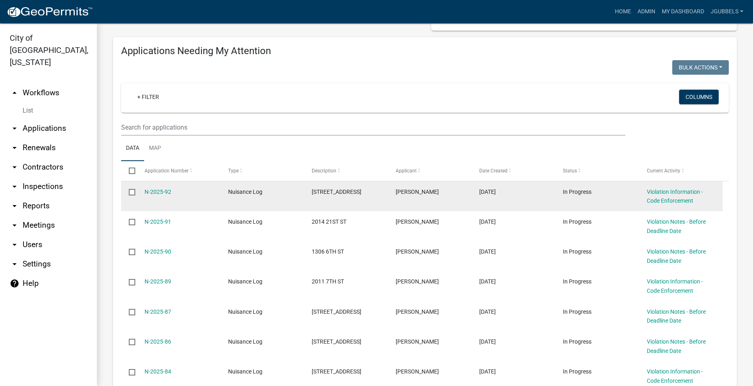
scroll to position [121, 0]
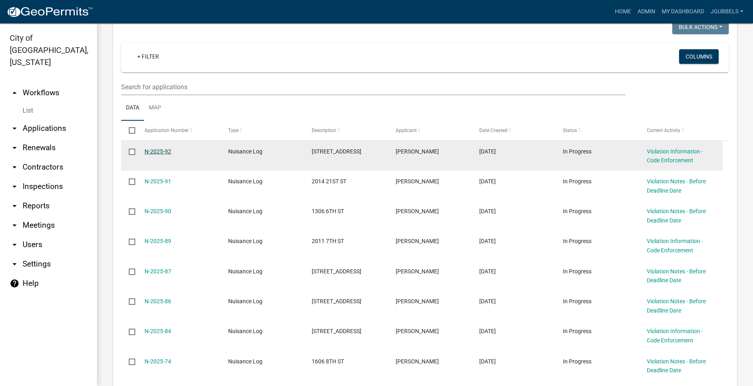
click at [162, 148] on link "N-2025-92" at bounding box center [158, 151] width 27 height 6
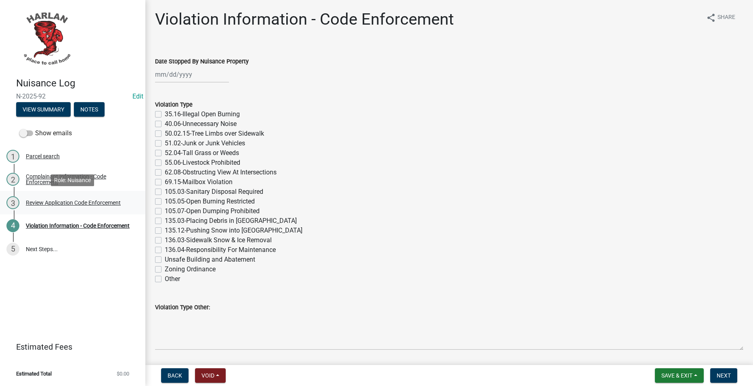
click at [106, 192] on link "3 Review Application Code Enforcement" at bounding box center [72, 202] width 145 height 23
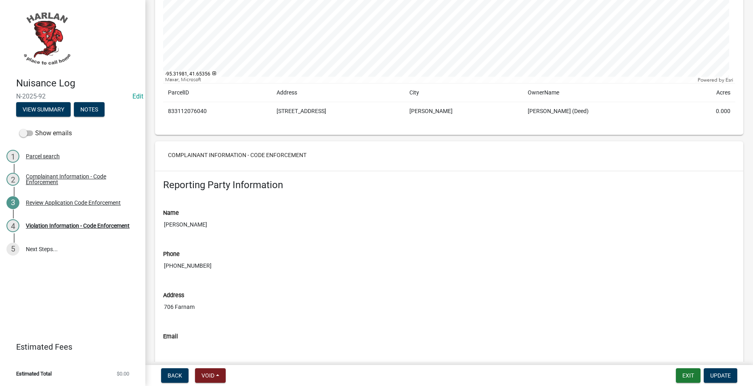
scroll to position [162, 0]
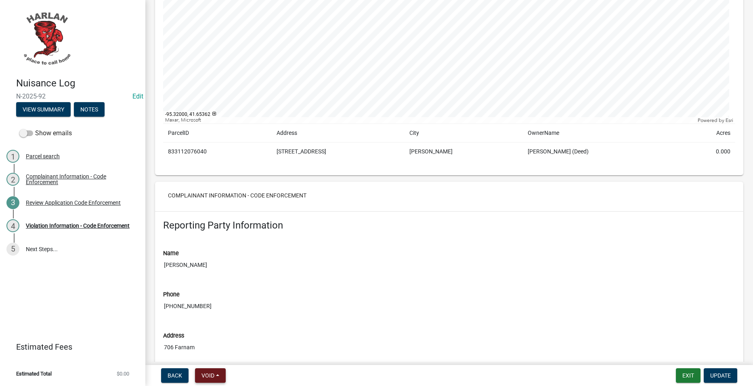
click at [212, 383] on nav "Back Void Withdraw Lock Expire Void Exit Update" at bounding box center [449, 375] width 608 height 21
click at [210, 377] on span "Void" at bounding box center [208, 375] width 13 height 6
click at [234, 362] on button "Void" at bounding box center [227, 354] width 65 height 19
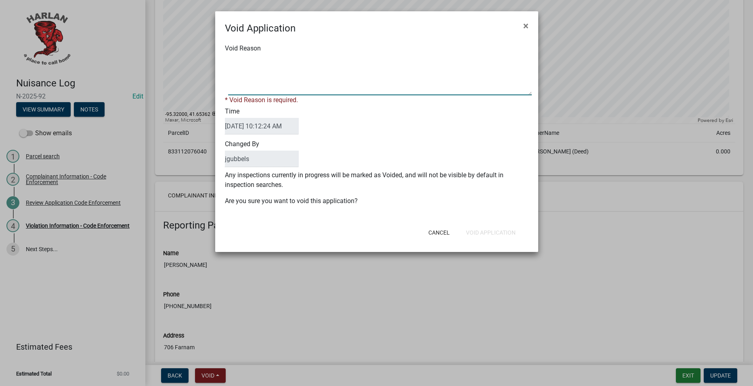
click at [368, 95] on textarea "Void Reason" at bounding box center [380, 75] width 304 height 40
type textarea "Parking complaint so needs to be in parking tickets application."
click at [519, 227] on button "Void Application" at bounding box center [491, 232] width 63 height 15
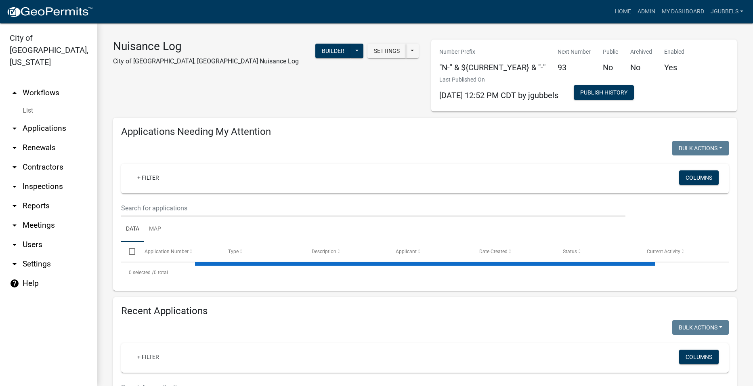
select select "2: 50"
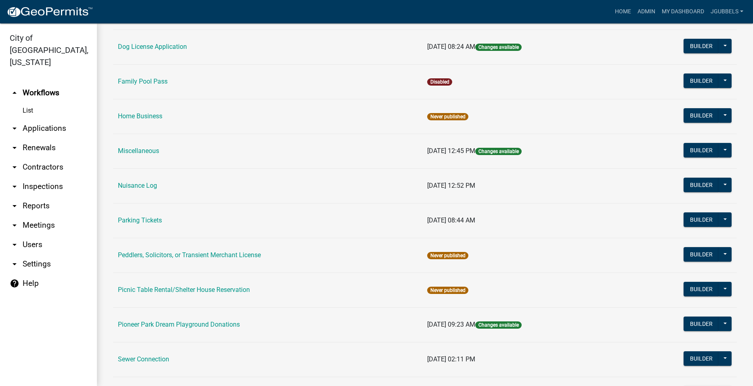
scroll to position [323, 0]
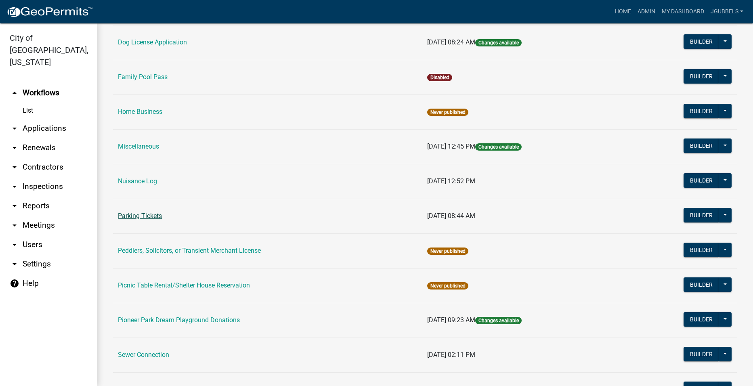
click at [152, 214] on link "Parking Tickets" at bounding box center [140, 216] width 44 height 8
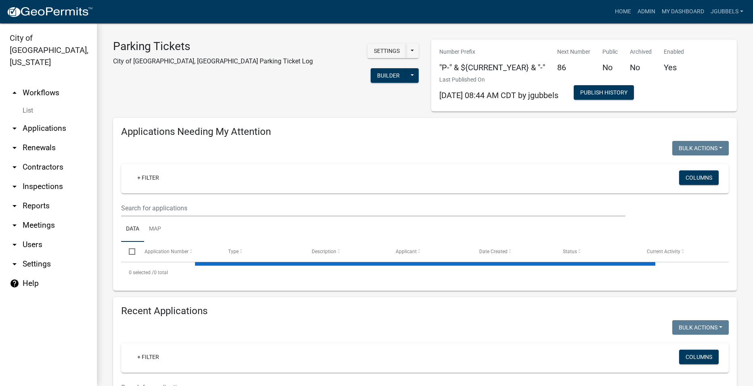
select select "2: 50"
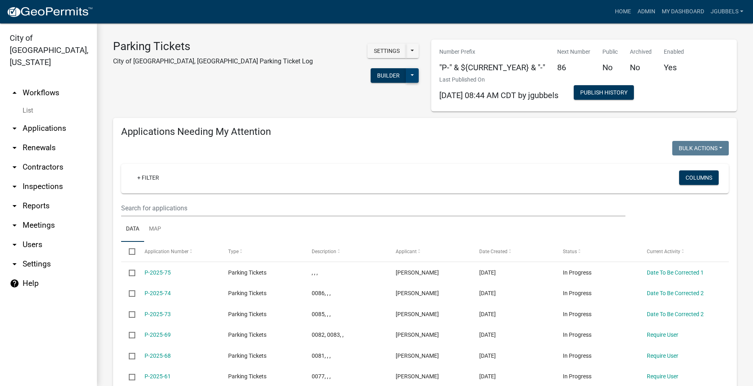
click at [406, 68] on button at bounding box center [412, 75] width 13 height 15
click at [352, 203] on button "Start Application" at bounding box center [385, 212] width 67 height 19
drag, startPoint x: 354, startPoint y: 49, endPoint x: 354, endPoint y: 55, distance: 5.3
click at [406, 68] on button at bounding box center [412, 75] width 13 height 15
click at [352, 203] on button "Start Application" at bounding box center [385, 212] width 67 height 19
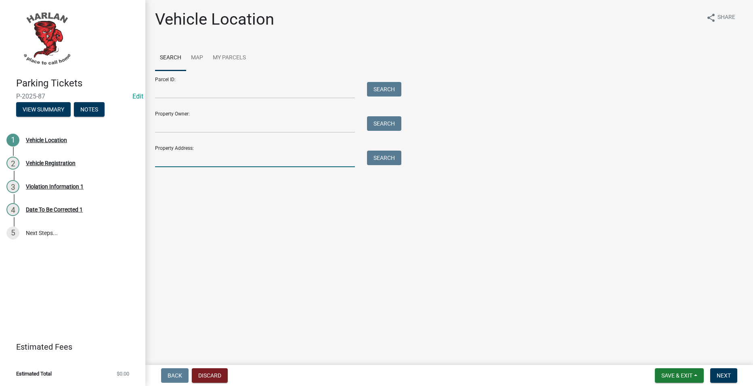
click at [211, 157] on input "Property Address:" at bounding box center [255, 159] width 200 height 17
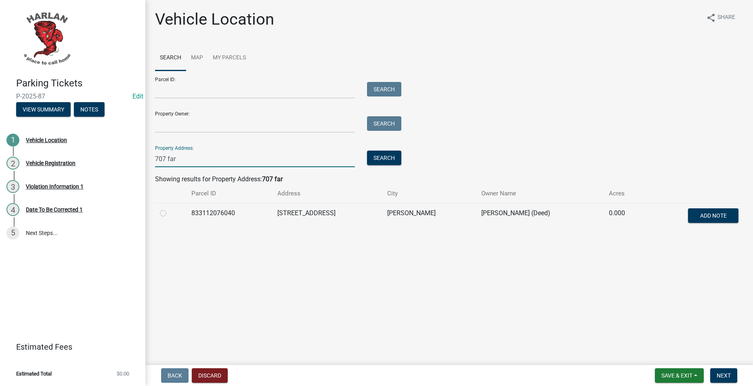
type input "707 far"
click at [170, 208] on label at bounding box center [170, 208] width 0 height 0
click at [170, 213] on input "radio" at bounding box center [172, 210] width 5 height 5
radio input "true"
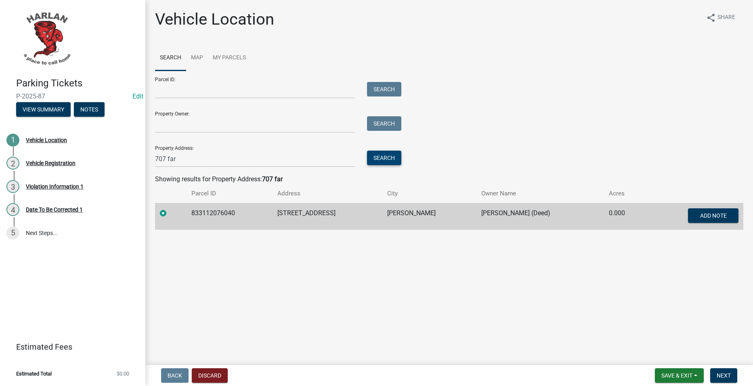
click at [391, 152] on button "Search" at bounding box center [384, 158] width 34 height 15
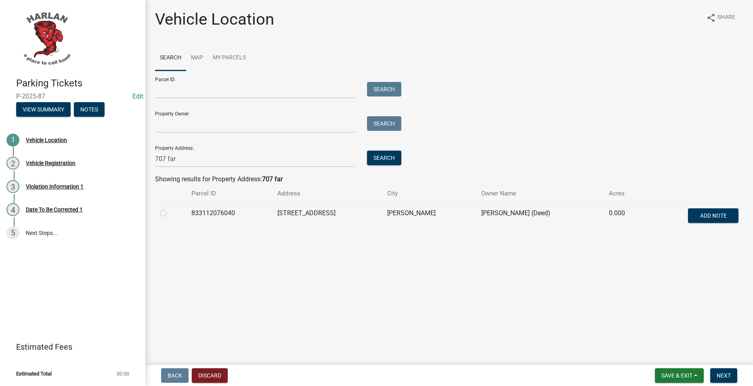
click at [166, 213] on div at bounding box center [171, 213] width 22 height 10
click at [170, 208] on label at bounding box center [170, 208] width 0 height 0
click at [170, 214] on input "radio" at bounding box center [172, 210] width 5 height 5
radio input "true"
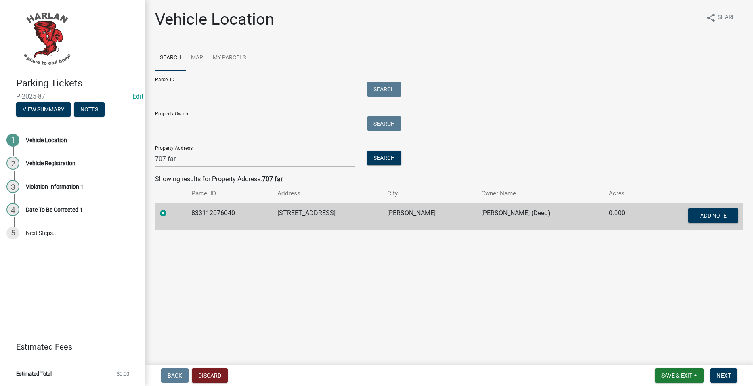
click at [721, 367] on nav "Back Discard Save & Exit Save Save & Exit Next" at bounding box center [449, 375] width 608 height 21
click at [722, 374] on span "Next" at bounding box center [724, 375] width 14 height 6
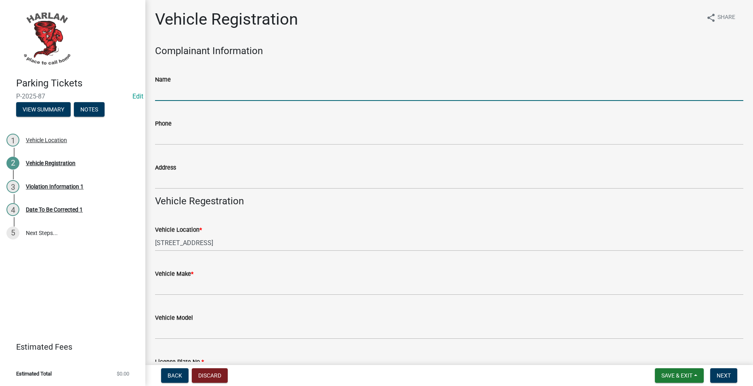
click at [237, 97] on input "Name" at bounding box center [449, 92] width 589 height 17
type input "[PERSON_NAME]"
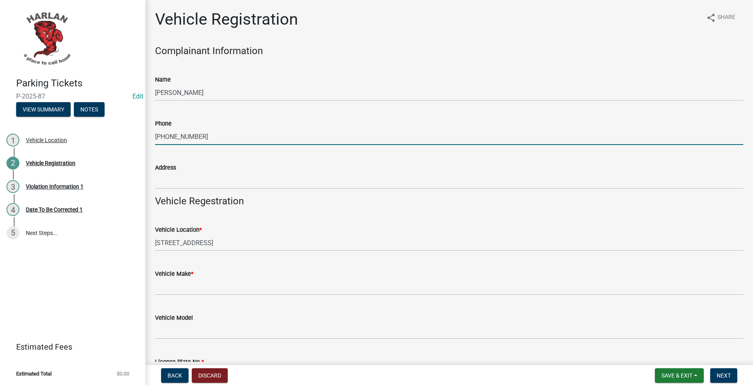
type input "[PHONE_NUMBER]"
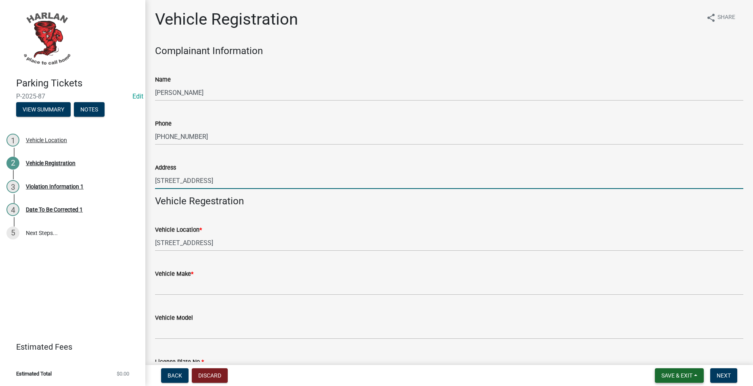
type input "706 Farnam St"
click at [682, 377] on span "Save & Exit" at bounding box center [677, 375] width 31 height 6
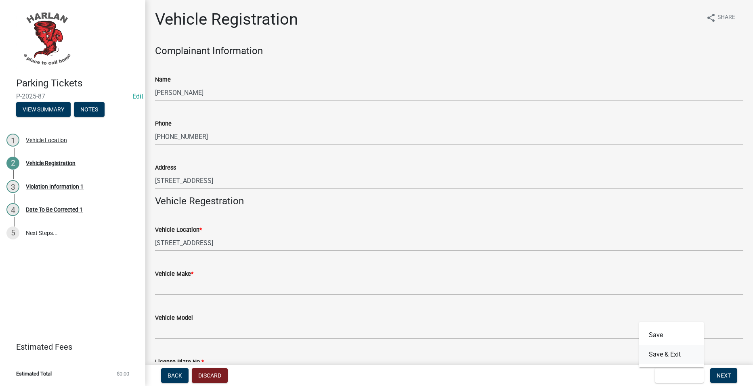
click at [666, 351] on button "Save & Exit" at bounding box center [672, 354] width 65 height 19
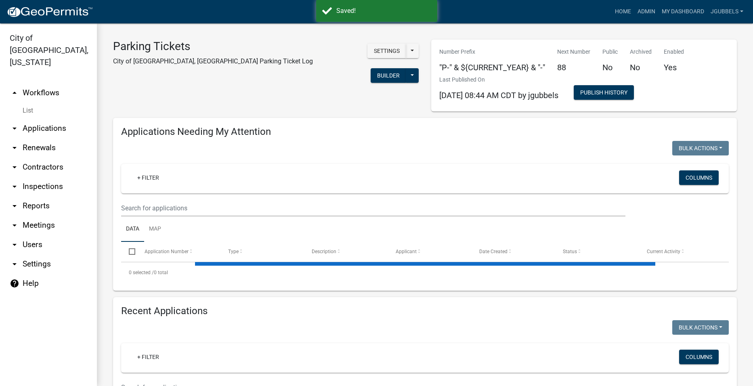
select select "2: 50"
